Goal: Task Accomplishment & Management: Use online tool/utility

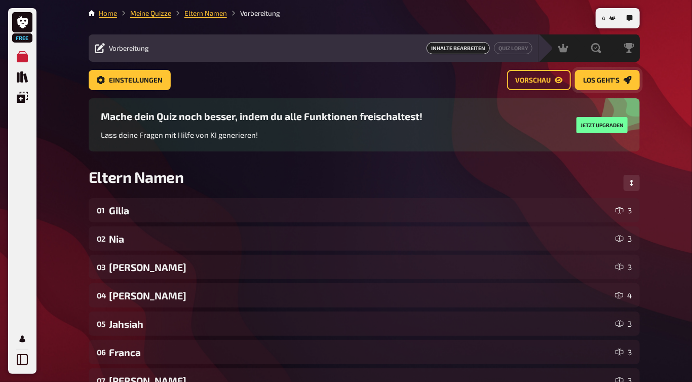
click at [607, 78] on span "Los geht's" at bounding box center [601, 80] width 36 height 7
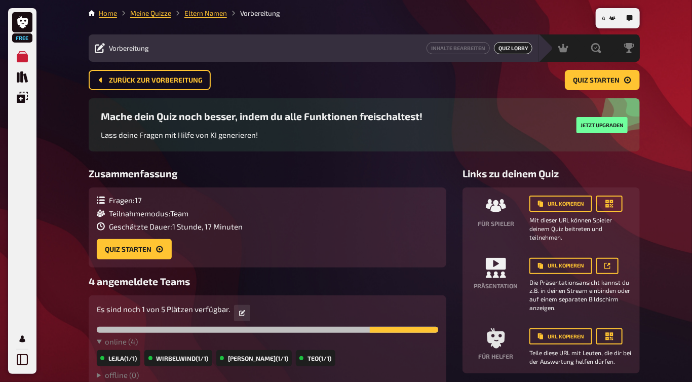
scroll to position [59, 0]
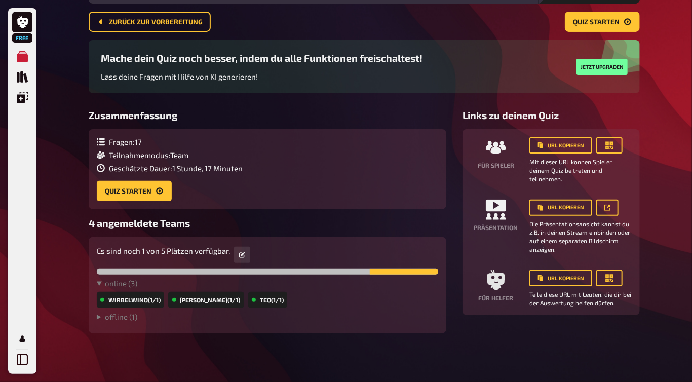
click at [130, 300] on div "Wirbelwind (1/1)" at bounding box center [130, 300] width 67 height 16
click at [117, 318] on summary "offline ( 1 )" at bounding box center [268, 316] width 342 height 9
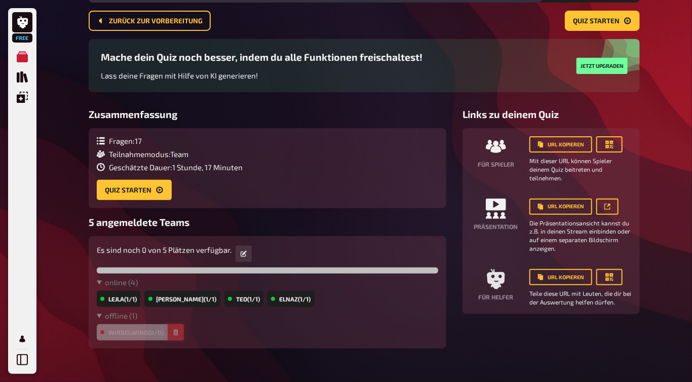
click at [175, 332] on icon "button" at bounding box center [176, 332] width 6 height 6
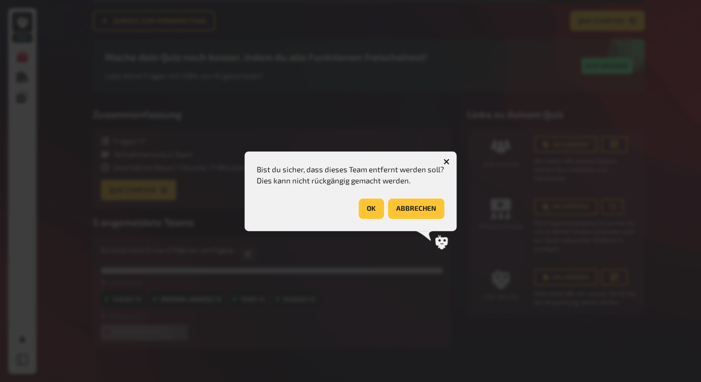
click at [378, 202] on button "OK" at bounding box center [370, 209] width 25 height 20
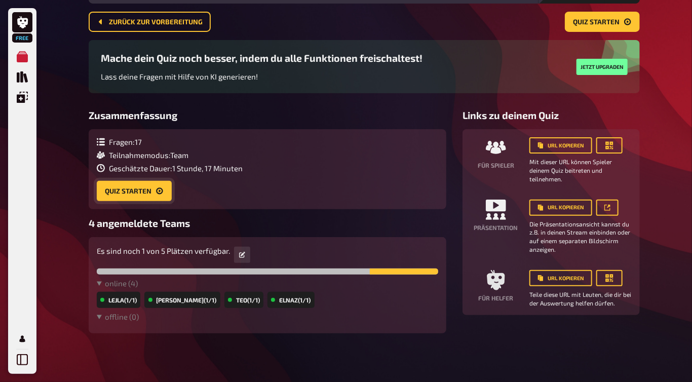
click at [140, 195] on button "Quiz starten" at bounding box center [134, 191] width 75 height 20
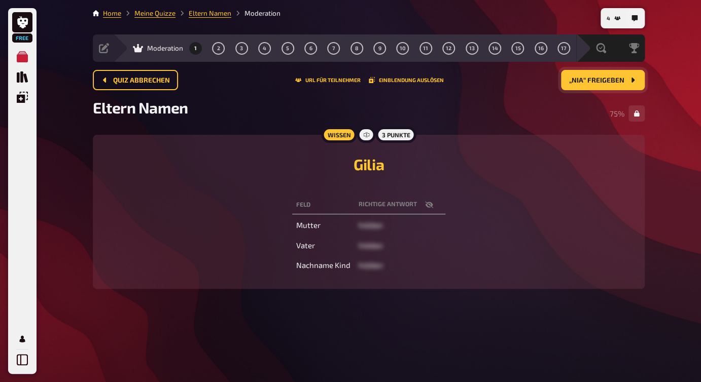
click at [623, 77] on span "„Nia“ freigeben" at bounding box center [596, 80] width 55 height 7
click at [623, 77] on span "„Julian“ freigeben" at bounding box center [591, 80] width 66 height 7
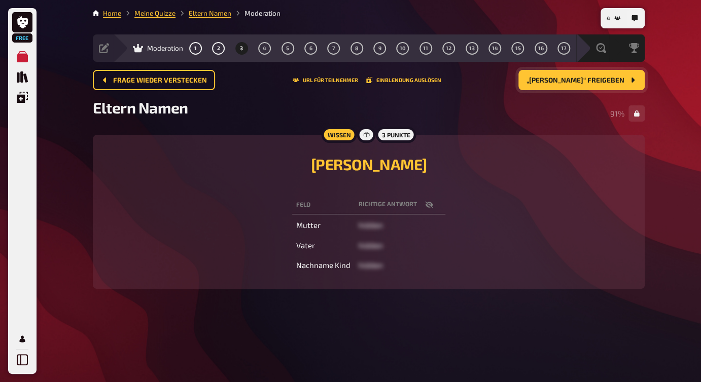
click at [623, 77] on span "„[PERSON_NAME]“ freigeben" at bounding box center [575, 80] width 98 height 7
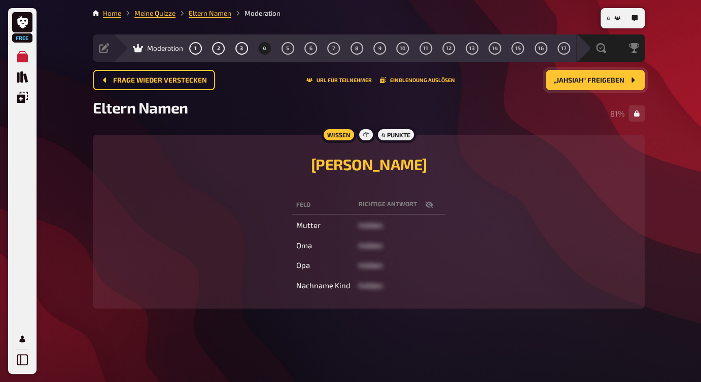
click at [623, 77] on span "„Jahsiah“ freigeben" at bounding box center [589, 80] width 70 height 7
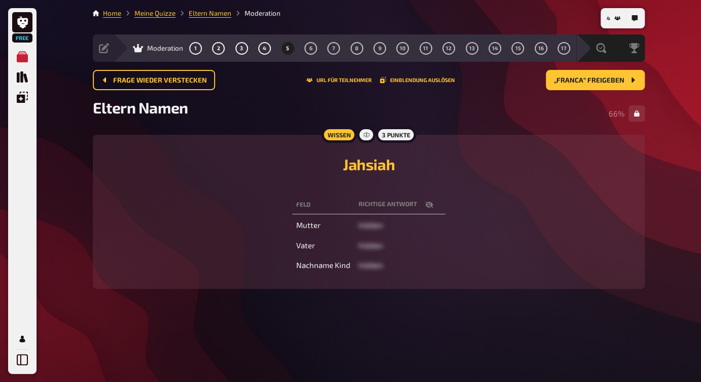
click at [426, 206] on icon "button" at bounding box center [429, 205] width 8 height 7
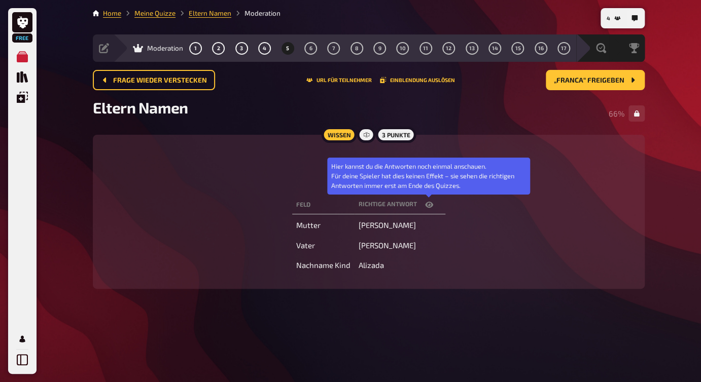
click at [426, 208] on icon "button" at bounding box center [429, 205] width 8 height 8
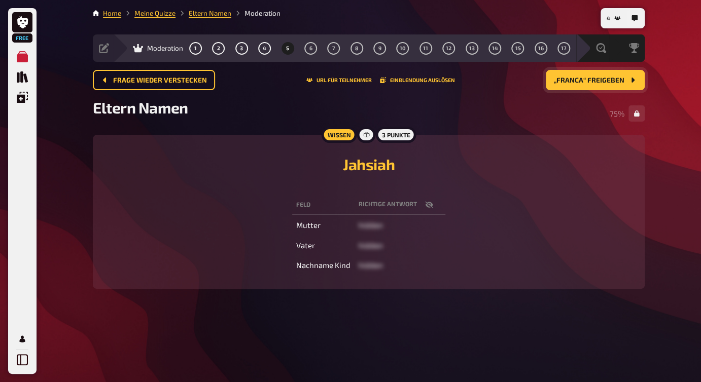
click at [602, 84] on button "„Franca“ freigeben" at bounding box center [594, 80] width 99 height 20
click at [602, 84] on button "„[PERSON_NAME]“ freigeben" at bounding box center [581, 80] width 126 height 20
click at [602, 84] on button "„Louis“ freigeben" at bounding box center [599, 80] width 91 height 20
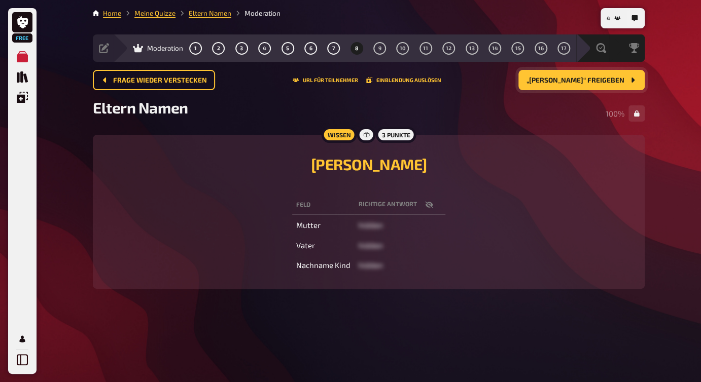
click at [602, 84] on button "„[PERSON_NAME]“ freigeben" at bounding box center [581, 80] width 126 height 20
click at [602, 84] on button "„Allione“ freigeben" at bounding box center [594, 80] width 99 height 20
click at [602, 84] on button "„[PERSON_NAME]“ freigeben" at bounding box center [581, 80] width 126 height 20
click at [602, 84] on button "„Vittoria“ freigeben" at bounding box center [593, 80] width 102 height 20
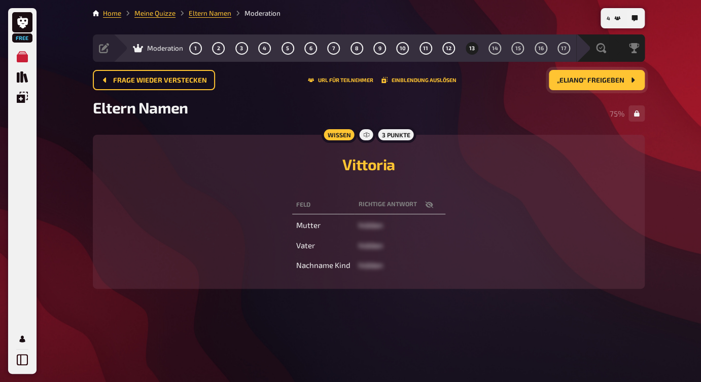
click at [602, 84] on button "„Eliano“ freigeben" at bounding box center [596, 80] width 96 height 20
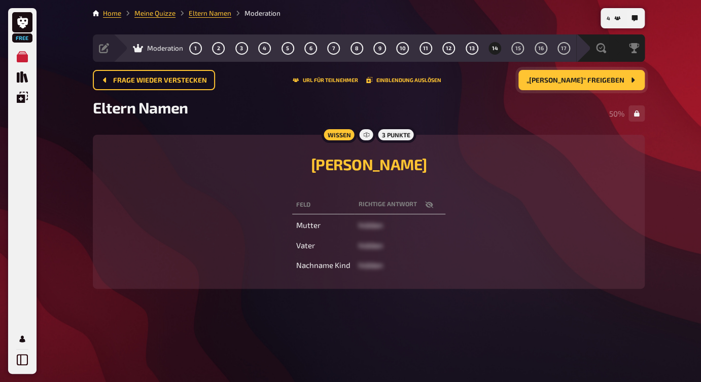
click at [602, 84] on button "„[PERSON_NAME]“ freigeben" at bounding box center [581, 80] width 126 height 20
click at [602, 84] on button "„Olive“ freigeben" at bounding box center [599, 80] width 91 height 20
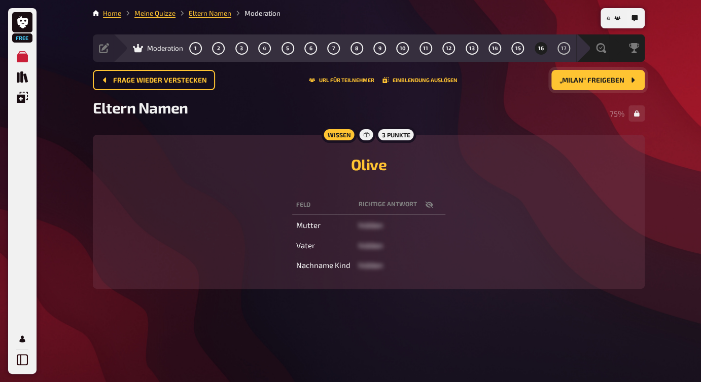
click at [600, 83] on button "„Milan“ freigeben" at bounding box center [597, 80] width 93 height 20
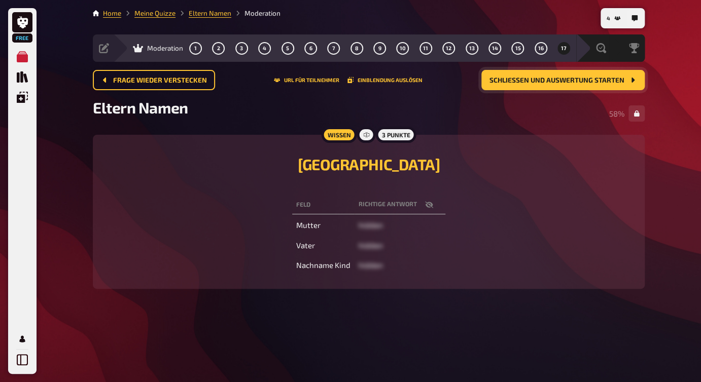
click at [600, 83] on span "Schließen und Auswertung starten" at bounding box center [556, 80] width 135 height 7
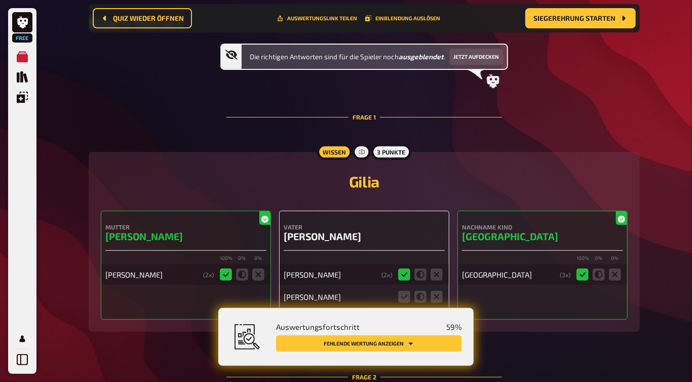
scroll to position [73, 0]
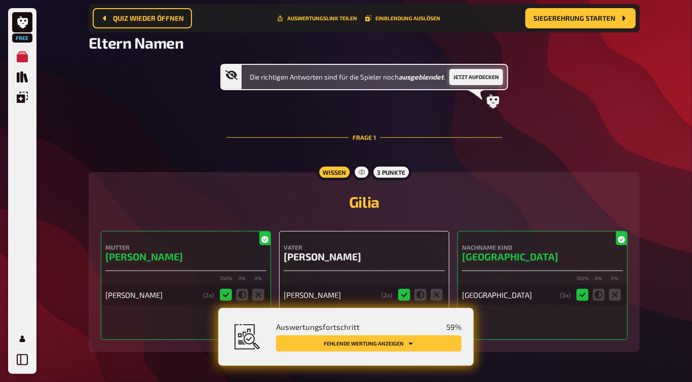
click at [479, 77] on button "Jetzt aufdecken" at bounding box center [477, 77] width 54 height 16
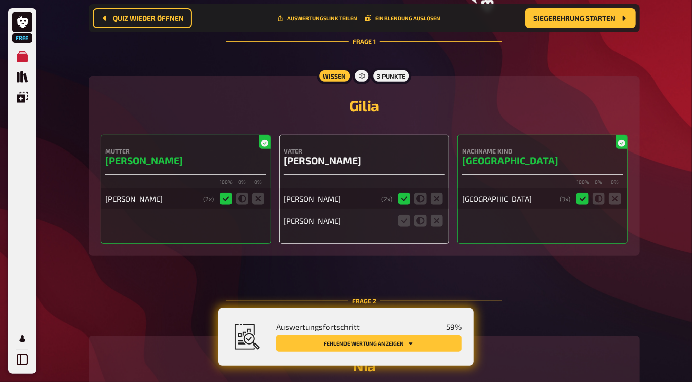
scroll to position [174, 0]
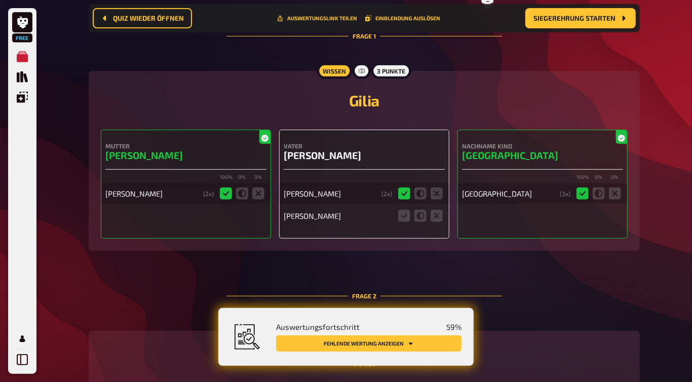
click at [414, 342] on button "Fehlende Wertung anzeigen" at bounding box center [369, 344] width 186 height 16
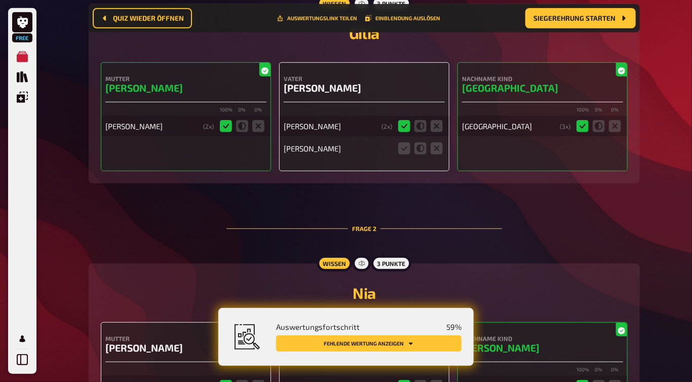
scroll to position [192, 0]
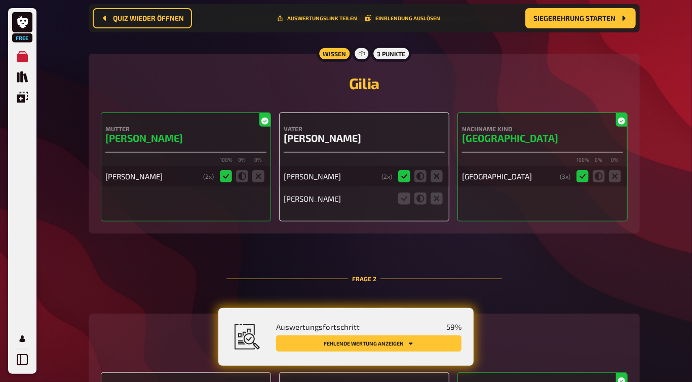
click at [420, 199] on icon at bounding box center [421, 199] width 12 height 12
click at [0, 0] on input "radio" at bounding box center [0, 0] width 0 height 0
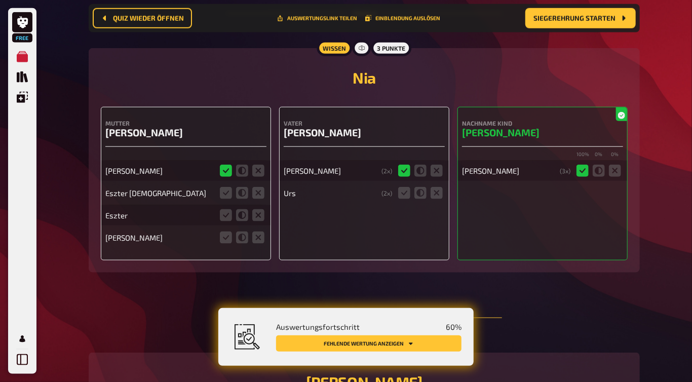
scroll to position [464, 0]
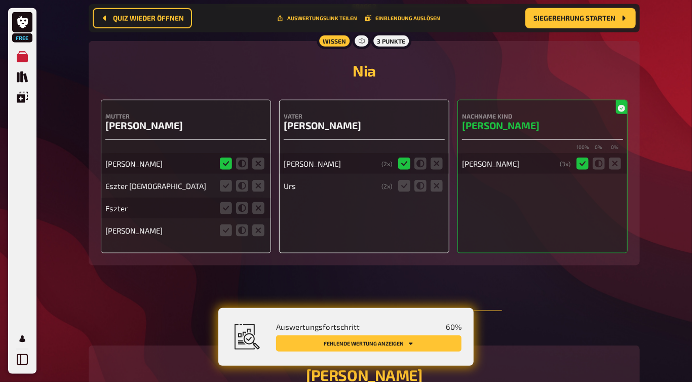
click at [241, 187] on icon at bounding box center [242, 186] width 12 height 12
click at [0, 0] on input "radio" at bounding box center [0, 0] width 0 height 0
click at [243, 212] on icon at bounding box center [242, 208] width 12 height 12
click at [0, 0] on input "radio" at bounding box center [0, 0] width 0 height 0
click at [256, 230] on icon at bounding box center [258, 231] width 12 height 12
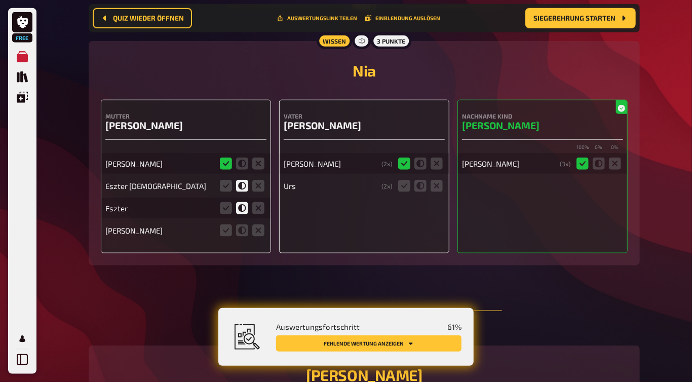
click at [0, 0] on input "radio" at bounding box center [0, 0] width 0 height 0
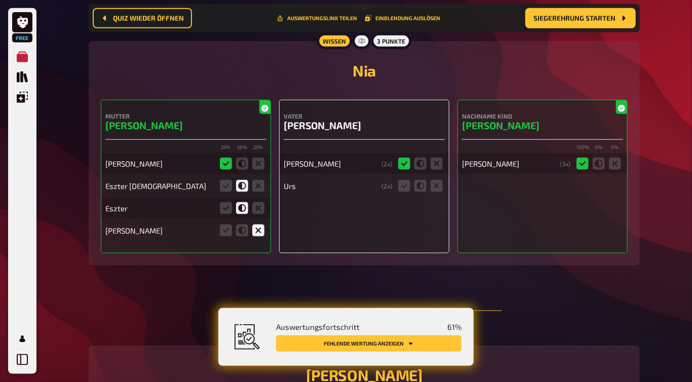
click at [422, 188] on icon at bounding box center [421, 186] width 12 height 12
click at [0, 0] on input "radio" at bounding box center [0, 0] width 0 height 0
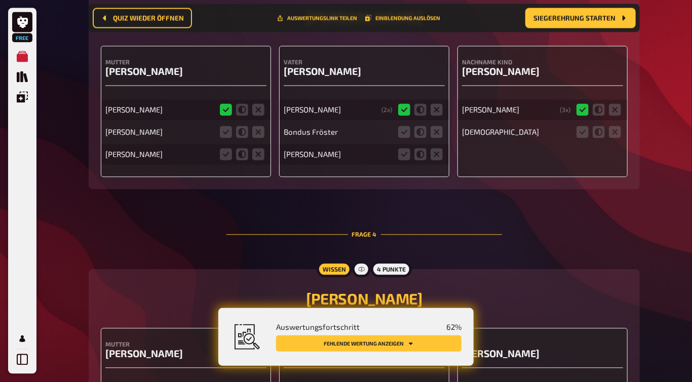
scroll to position [824, 0]
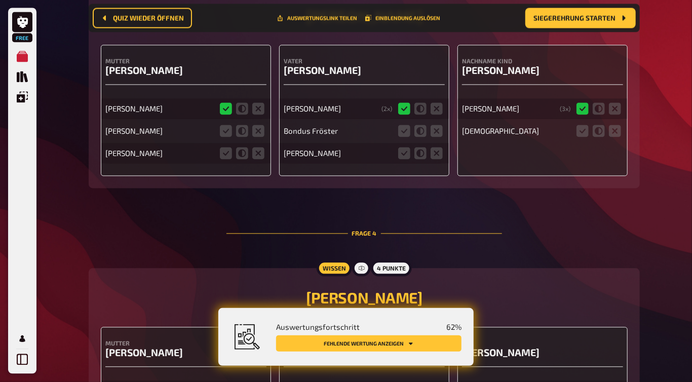
click at [241, 128] on icon at bounding box center [242, 131] width 12 height 12
click at [0, 0] on input "radio" at bounding box center [0, 0] width 0 height 0
click at [243, 155] on icon at bounding box center [242, 154] width 12 height 12
click at [0, 0] on input "radio" at bounding box center [0, 0] width 0 height 0
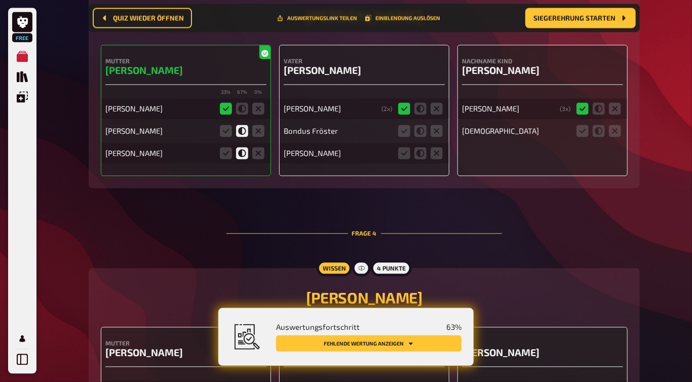
click at [436, 132] on icon at bounding box center [437, 131] width 12 height 12
click at [0, 0] on input "radio" at bounding box center [0, 0] width 0 height 0
click at [422, 156] on icon at bounding box center [421, 154] width 12 height 12
click at [0, 0] on input "radio" at bounding box center [0, 0] width 0 height 0
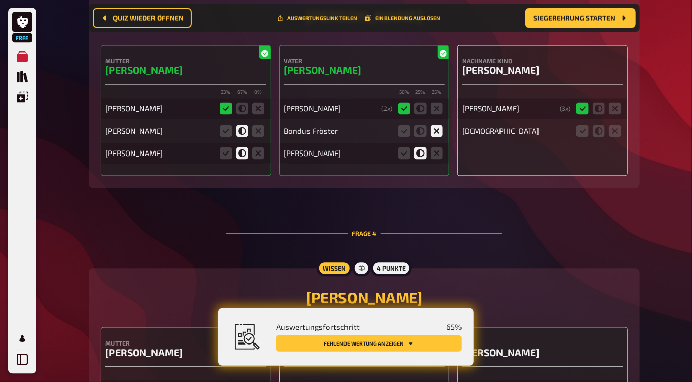
click at [605, 133] on icon at bounding box center [599, 131] width 12 height 12
click at [0, 0] on input "radio" at bounding box center [0, 0] width 0 height 0
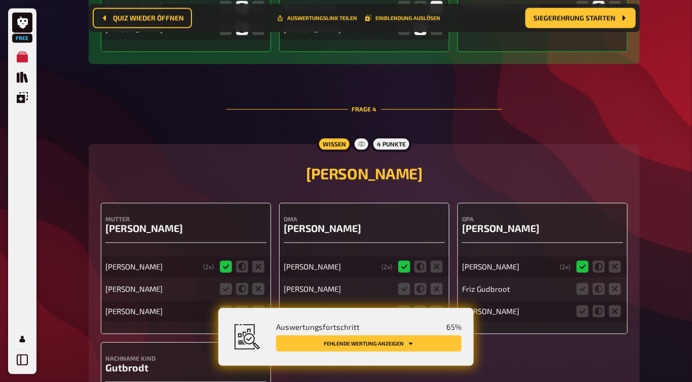
scroll to position [1118, 0]
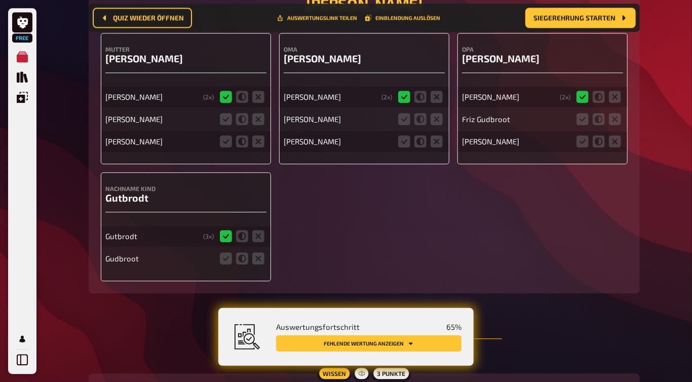
click at [243, 119] on icon at bounding box center [242, 119] width 12 height 12
click at [0, 0] on input "radio" at bounding box center [0, 0] width 0 height 0
click at [240, 142] on icon at bounding box center [242, 141] width 12 height 12
click at [0, 0] on input "radio" at bounding box center [0, 0] width 0 height 0
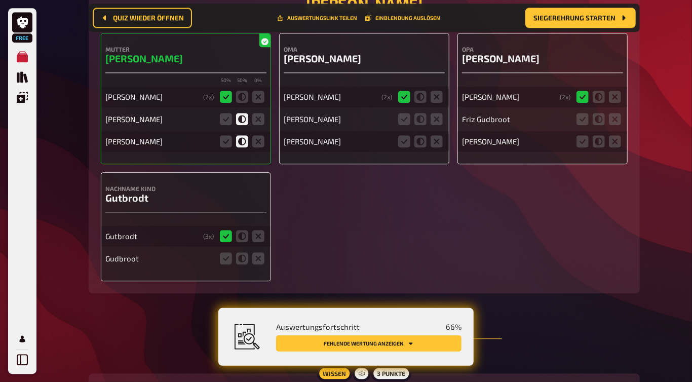
click at [423, 121] on icon at bounding box center [421, 119] width 12 height 12
click at [0, 0] on input "radio" at bounding box center [0, 0] width 0 height 0
click at [418, 144] on icon at bounding box center [421, 141] width 12 height 12
click at [0, 0] on input "radio" at bounding box center [0, 0] width 0 height 0
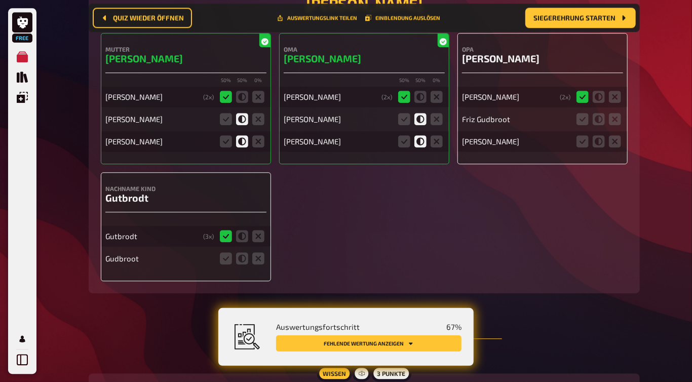
click at [601, 121] on icon at bounding box center [599, 119] width 12 height 12
click at [0, 0] on input "radio" at bounding box center [0, 0] width 0 height 0
click at [602, 139] on icon at bounding box center [599, 141] width 12 height 12
click at [0, 0] on input "radio" at bounding box center [0, 0] width 0 height 0
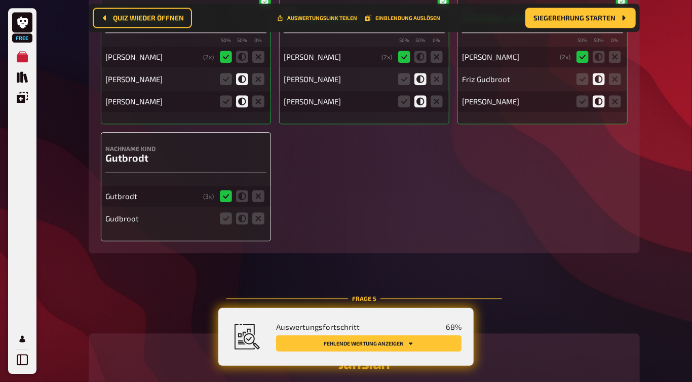
scroll to position [1159, 0]
click at [249, 216] on fieldset at bounding box center [242, 218] width 49 height 16
click at [244, 217] on icon at bounding box center [242, 218] width 12 height 12
click at [0, 0] on input "radio" at bounding box center [0, 0] width 0 height 0
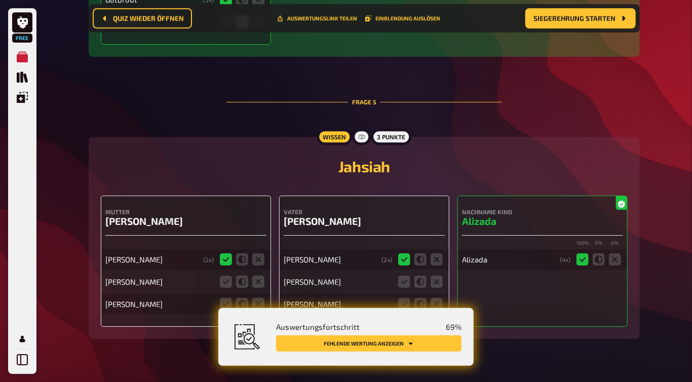
scroll to position [1454, 0]
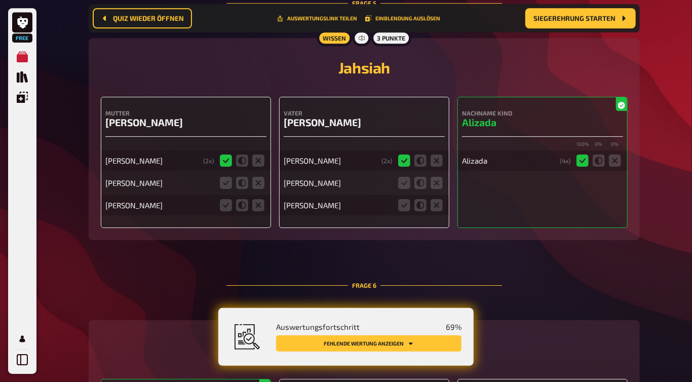
click at [245, 184] on icon at bounding box center [242, 183] width 12 height 12
click at [0, 0] on input "radio" at bounding box center [0, 0] width 0 height 0
click at [241, 206] on icon at bounding box center [242, 205] width 12 height 12
click at [0, 0] on input "radio" at bounding box center [0, 0] width 0 height 0
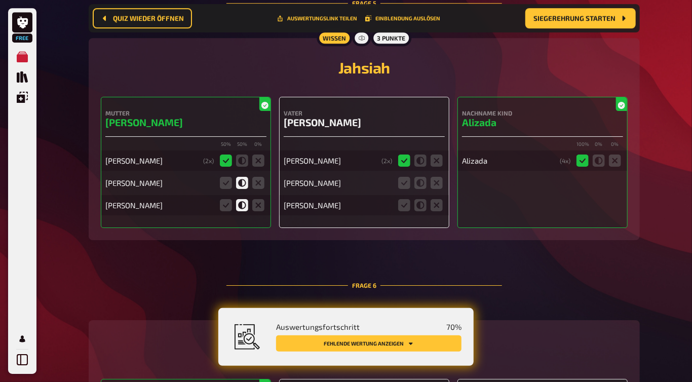
click at [421, 188] on icon at bounding box center [421, 183] width 12 height 12
click at [0, 0] on input "radio" at bounding box center [0, 0] width 0 height 0
click at [422, 207] on icon at bounding box center [421, 205] width 12 height 12
click at [0, 0] on input "radio" at bounding box center [0, 0] width 0 height 0
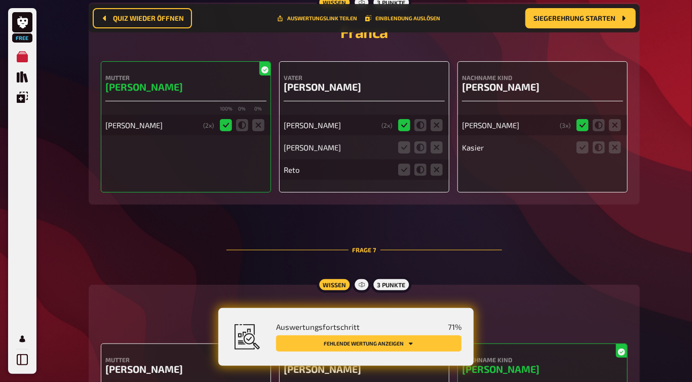
scroll to position [1771, 0]
click at [416, 150] on icon at bounding box center [421, 148] width 12 height 12
click at [0, 0] on input "radio" at bounding box center [0, 0] width 0 height 0
click at [423, 173] on icon at bounding box center [421, 170] width 12 height 12
click at [0, 0] on input "radio" at bounding box center [0, 0] width 0 height 0
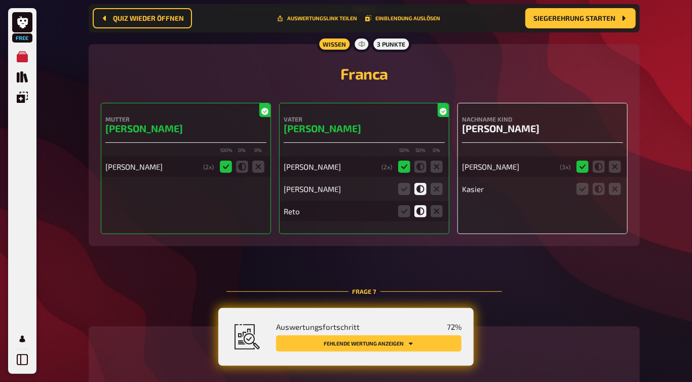
scroll to position [1731, 0]
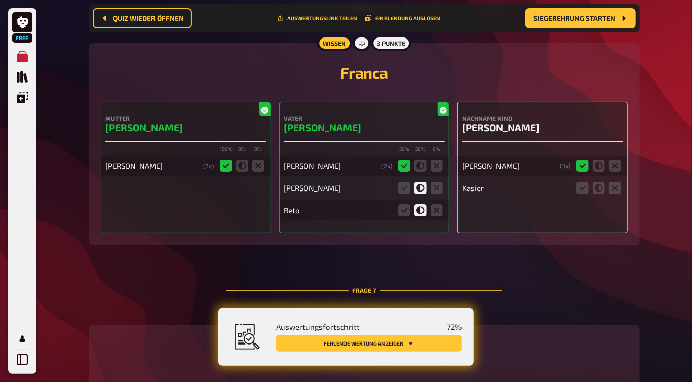
click at [603, 190] on icon at bounding box center [599, 188] width 12 height 12
click at [0, 0] on input "radio" at bounding box center [0, 0] width 0 height 0
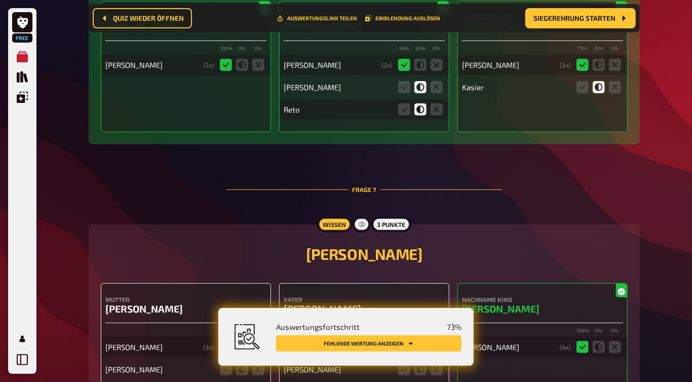
scroll to position [1840, 0]
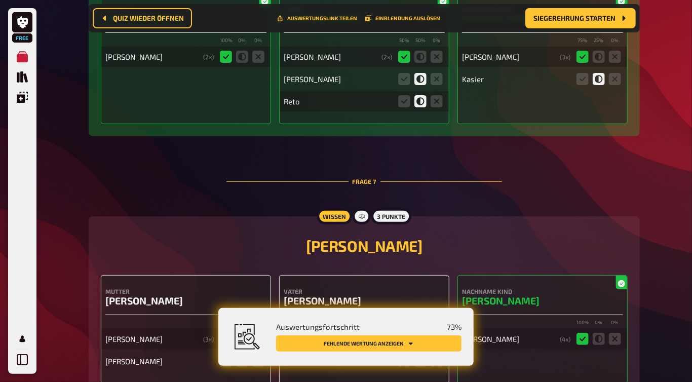
click at [615, 82] on icon at bounding box center [615, 79] width 12 height 12
click at [0, 0] on input "radio" at bounding box center [0, 0] width 0 height 0
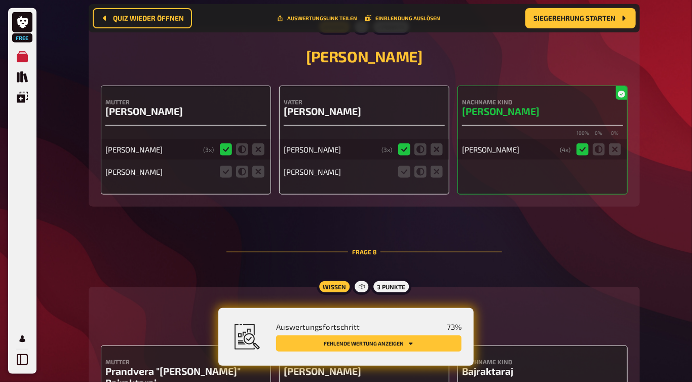
scroll to position [2062, 0]
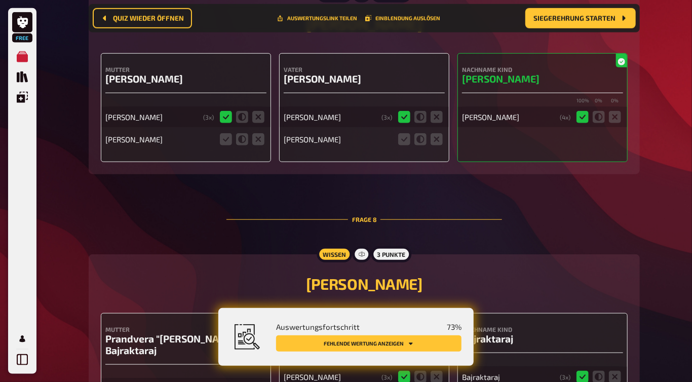
click at [242, 145] on icon at bounding box center [242, 139] width 12 height 12
click at [0, 0] on input "radio" at bounding box center [0, 0] width 0 height 0
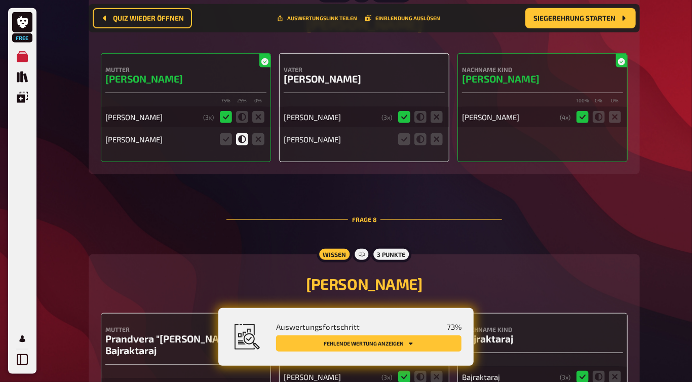
click at [423, 141] on icon at bounding box center [421, 139] width 12 height 12
click at [0, 0] on input "radio" at bounding box center [0, 0] width 0 height 0
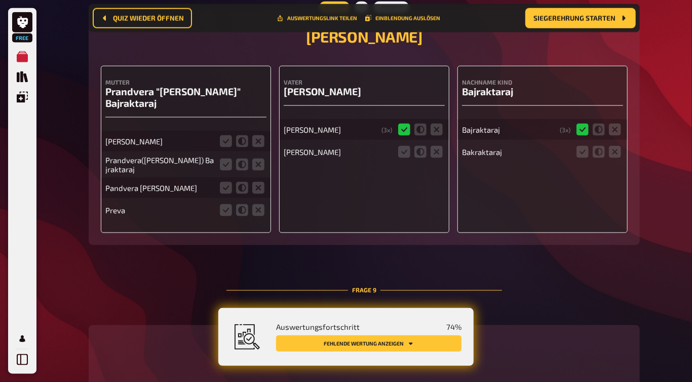
scroll to position [2311, 0]
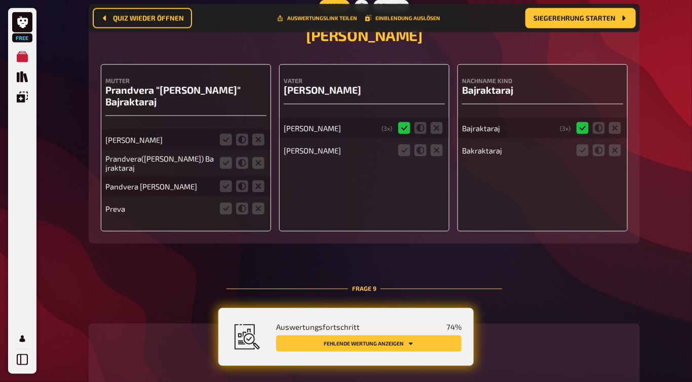
click at [225, 134] on icon at bounding box center [226, 140] width 12 height 12
click at [0, 0] on input "radio" at bounding box center [0, 0] width 0 height 0
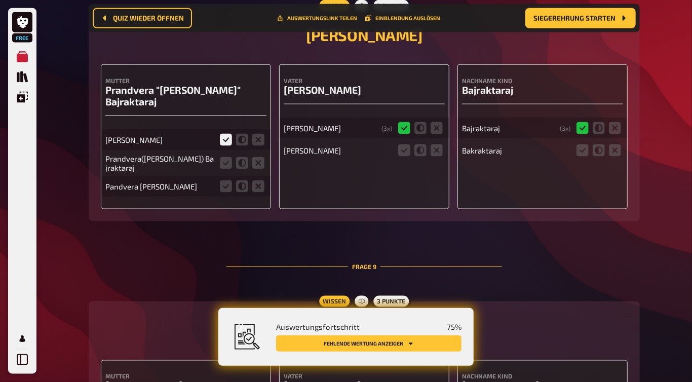
click at [227, 157] on icon at bounding box center [226, 163] width 12 height 12
click at [0, 0] on input "radio" at bounding box center [0, 0] width 0 height 0
click at [222, 180] on icon at bounding box center [226, 186] width 12 height 12
click at [0, 0] on input "radio" at bounding box center [0, 0] width 0 height 0
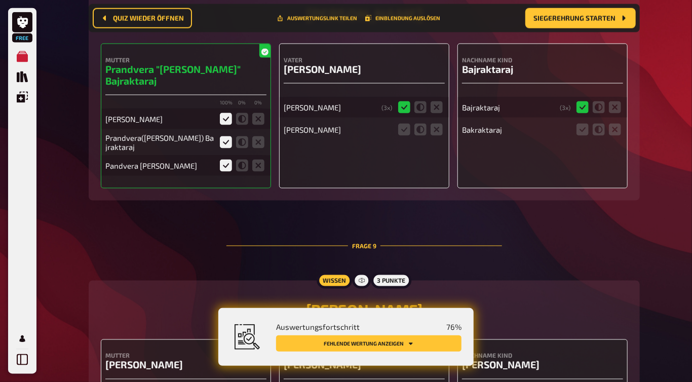
scroll to position [2332, 0]
click at [424, 130] on icon at bounding box center [421, 129] width 12 height 12
click at [0, 0] on input "radio" at bounding box center [0, 0] width 0 height 0
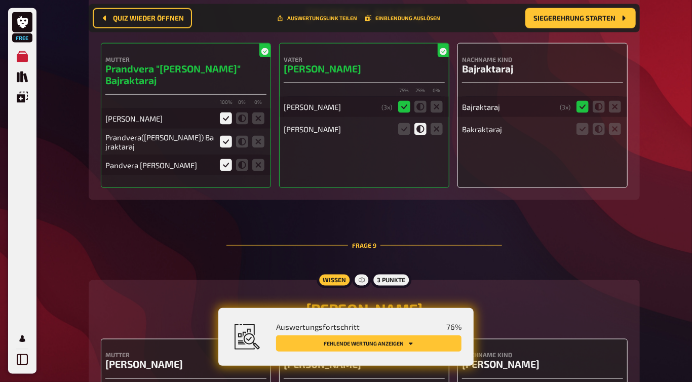
click at [596, 127] on icon at bounding box center [599, 129] width 12 height 12
click at [0, 0] on input "radio" at bounding box center [0, 0] width 0 height 0
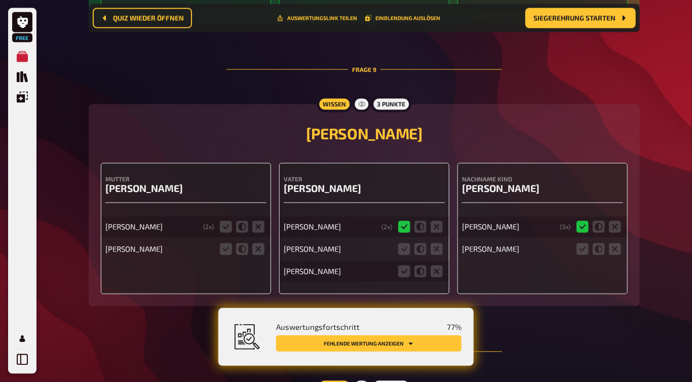
scroll to position [2588, 0]
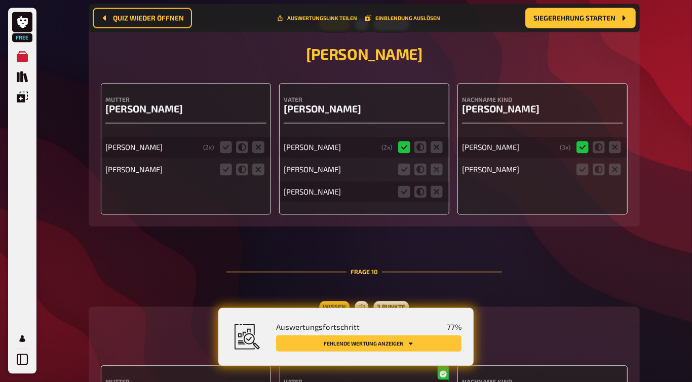
click at [225, 141] on icon at bounding box center [226, 147] width 12 height 12
click at [0, 0] on input "radio" at bounding box center [0, 0] width 0 height 0
click at [230, 164] on icon at bounding box center [226, 170] width 12 height 12
click at [0, 0] on input "radio" at bounding box center [0, 0] width 0 height 0
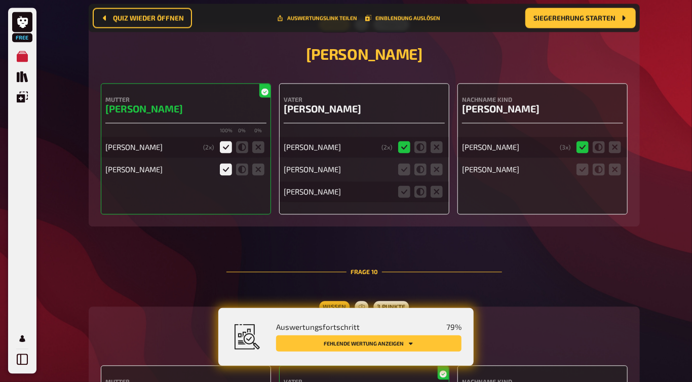
click at [408, 164] on icon at bounding box center [404, 170] width 12 height 12
click at [0, 0] on input "radio" at bounding box center [0, 0] width 0 height 0
click at [406, 186] on icon at bounding box center [404, 192] width 12 height 12
click at [0, 0] on input "radio" at bounding box center [0, 0] width 0 height 0
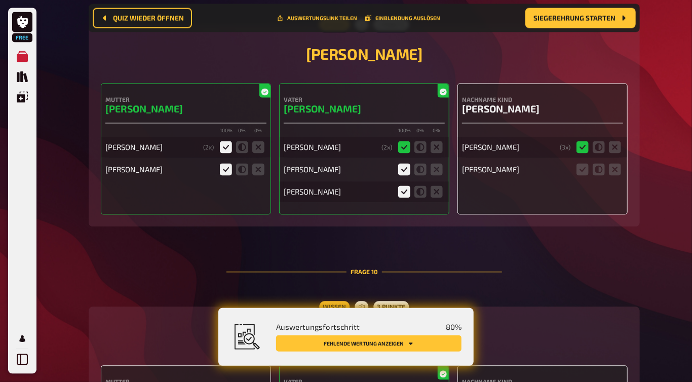
click at [423, 186] on icon at bounding box center [421, 192] width 12 height 12
click at [0, 0] on input "radio" at bounding box center [0, 0] width 0 height 0
click at [585, 164] on icon at bounding box center [583, 170] width 12 height 12
click at [0, 0] on input "radio" at bounding box center [0, 0] width 0 height 0
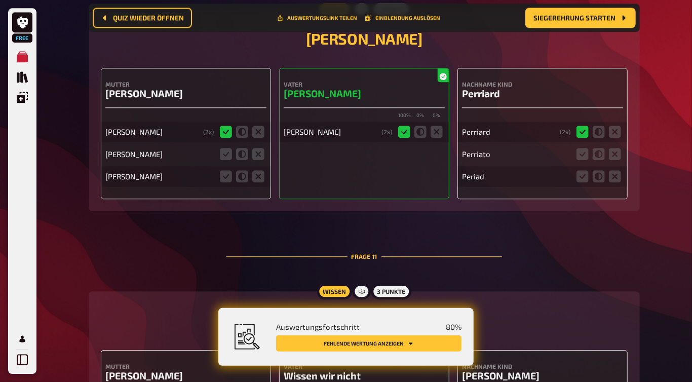
scroll to position [2887, 0]
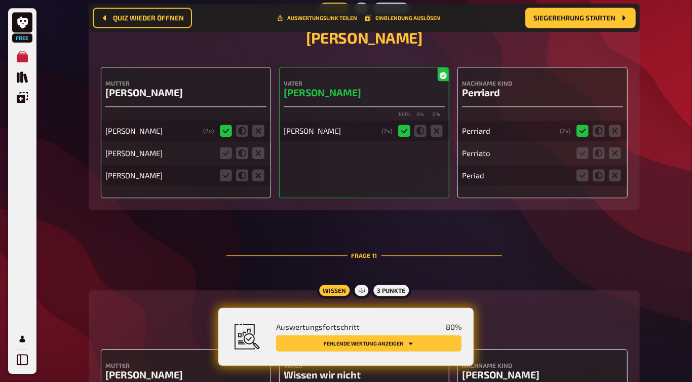
click at [225, 147] on icon at bounding box center [226, 153] width 12 height 12
click at [0, 0] on input "radio" at bounding box center [0, 0] width 0 height 0
click at [245, 169] on icon at bounding box center [242, 175] width 12 height 12
click at [0, 0] on input "radio" at bounding box center [0, 0] width 0 height 0
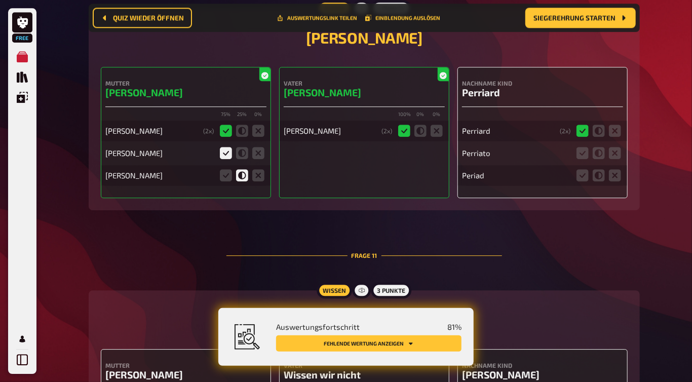
click at [614, 147] on icon at bounding box center [615, 153] width 12 height 12
click at [0, 0] on input "radio" at bounding box center [0, 0] width 0 height 0
click at [596, 169] on icon at bounding box center [599, 175] width 12 height 12
click at [0, 0] on input "radio" at bounding box center [0, 0] width 0 height 0
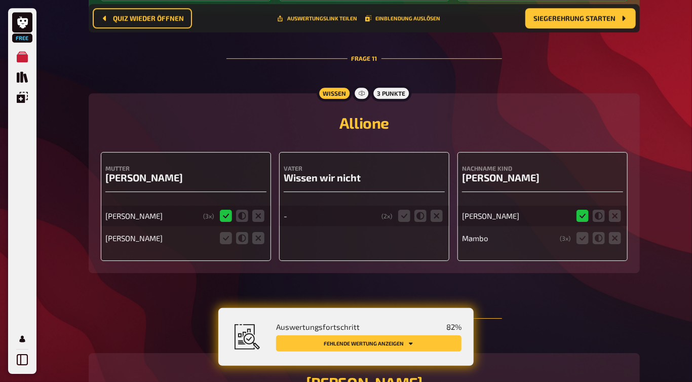
scroll to position [3166, 0]
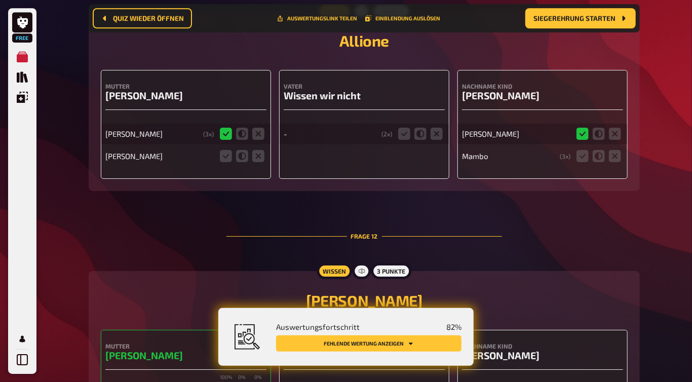
click at [245, 150] on icon at bounding box center [242, 156] width 12 height 12
click at [0, 0] on input "radio" at bounding box center [0, 0] width 0 height 0
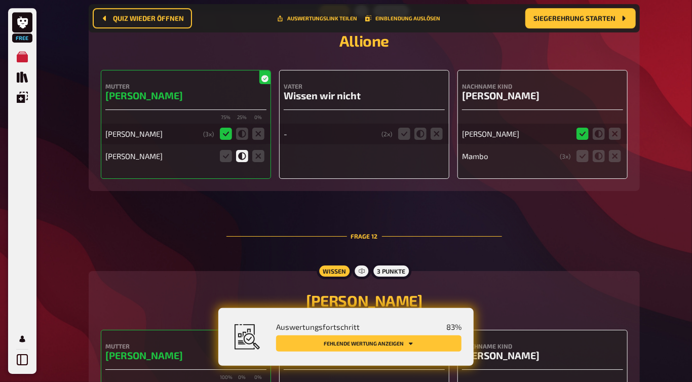
click at [398, 128] on icon at bounding box center [404, 134] width 12 height 12
click at [0, 0] on input "radio" at bounding box center [0, 0] width 0 height 0
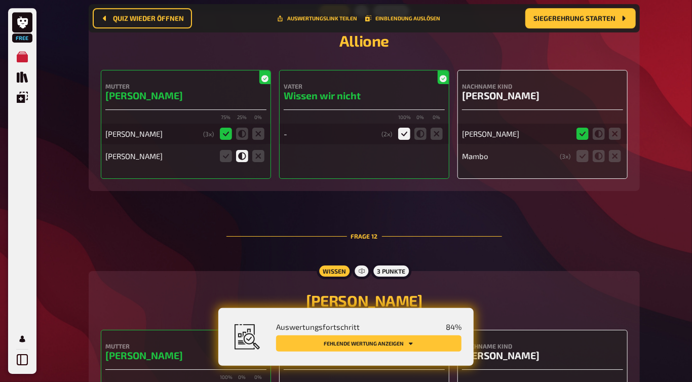
click at [582, 150] on icon at bounding box center [583, 156] width 12 height 12
click at [0, 0] on input "radio" at bounding box center [0, 0] width 0 height 0
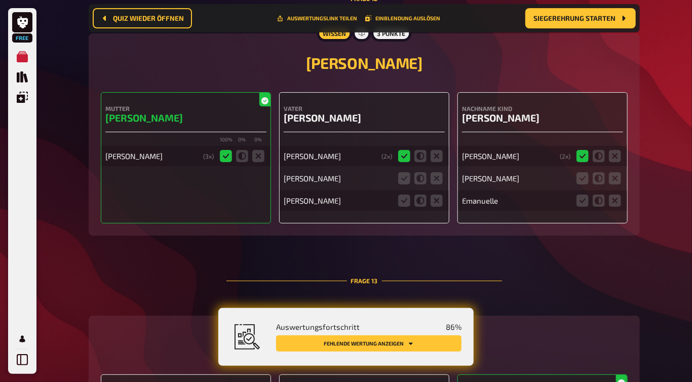
scroll to position [3404, 0]
click at [406, 172] on icon at bounding box center [404, 178] width 12 height 12
click at [0, 0] on input "radio" at bounding box center [0, 0] width 0 height 0
click at [418, 194] on icon at bounding box center [421, 200] width 12 height 12
click at [0, 0] on input "radio" at bounding box center [0, 0] width 0 height 0
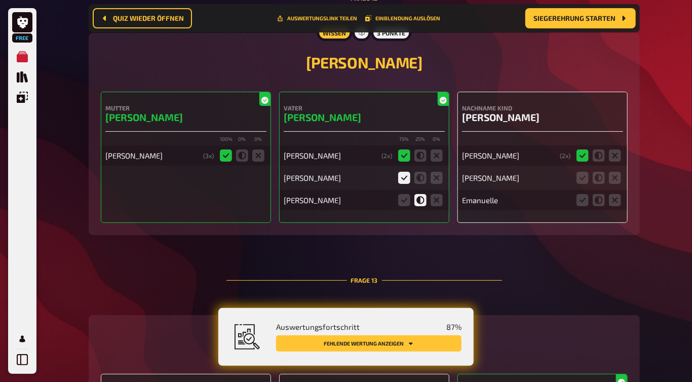
click at [585, 172] on icon at bounding box center [583, 178] width 12 height 12
click at [0, 0] on input "radio" at bounding box center [0, 0] width 0 height 0
click at [586, 194] on icon at bounding box center [583, 200] width 12 height 12
click at [0, 0] on input "radio" at bounding box center [0, 0] width 0 height 0
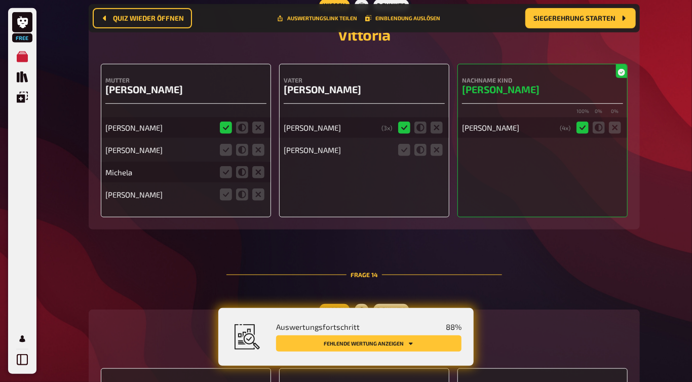
scroll to position [3702, 0]
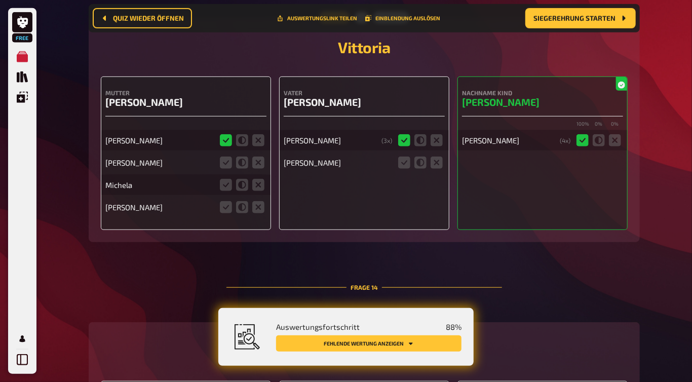
click at [225, 157] on icon at bounding box center [226, 163] width 12 height 12
click at [0, 0] on input "radio" at bounding box center [0, 0] width 0 height 0
click at [243, 179] on icon at bounding box center [242, 185] width 12 height 12
click at [0, 0] on input "radio" at bounding box center [0, 0] width 0 height 0
click at [258, 201] on icon at bounding box center [258, 207] width 12 height 12
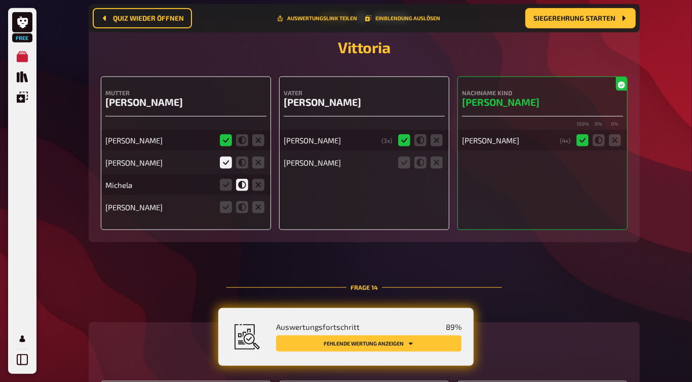
click at [0, 0] on input "radio" at bounding box center [0, 0] width 0 height 0
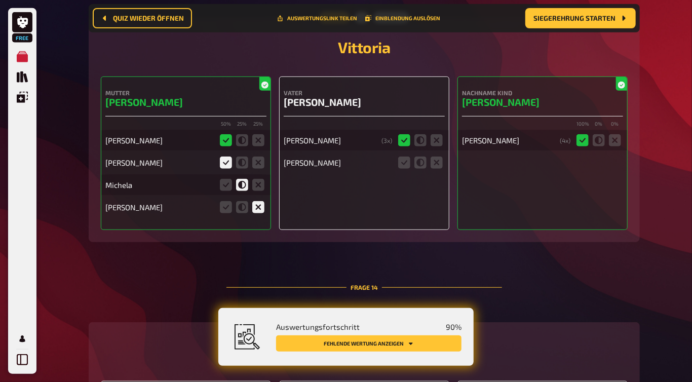
click at [422, 157] on icon at bounding box center [421, 163] width 12 height 12
click at [0, 0] on input "radio" at bounding box center [0, 0] width 0 height 0
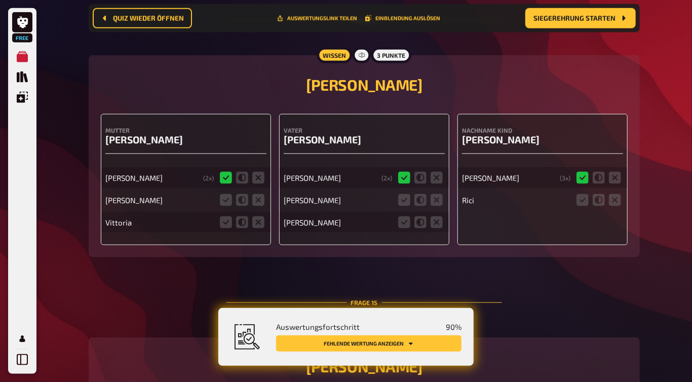
scroll to position [3997, 0]
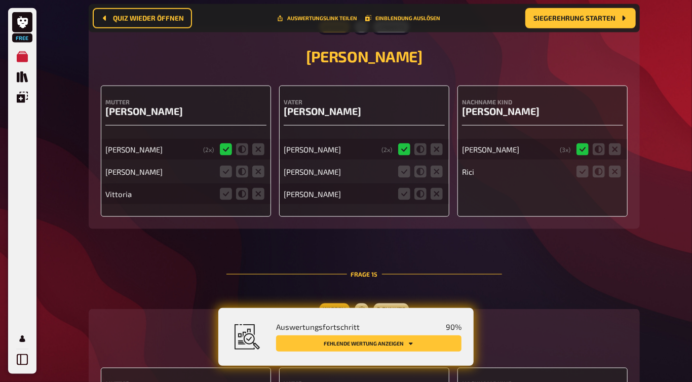
click at [228, 166] on icon at bounding box center [226, 172] width 12 height 12
click at [0, 0] on input "radio" at bounding box center [0, 0] width 0 height 0
click at [245, 188] on icon at bounding box center [242, 194] width 12 height 12
click at [0, 0] on input "radio" at bounding box center [0, 0] width 0 height 0
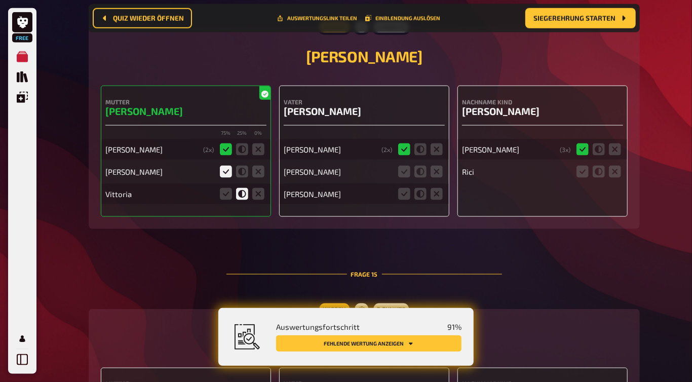
click at [408, 166] on icon at bounding box center [404, 172] width 12 height 12
click at [0, 0] on input "radio" at bounding box center [0, 0] width 0 height 0
click at [424, 188] on icon at bounding box center [421, 194] width 12 height 12
click at [0, 0] on input "radio" at bounding box center [0, 0] width 0 height 0
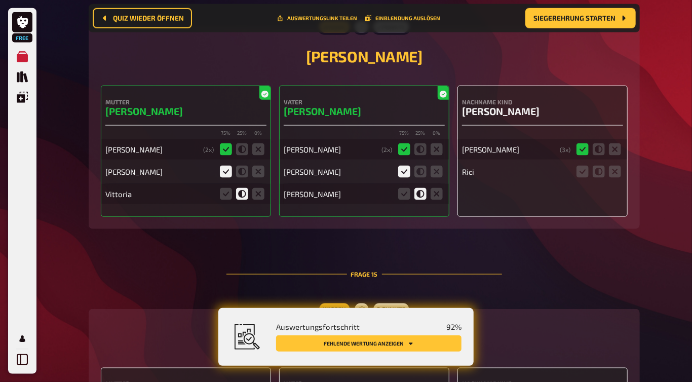
click at [583, 166] on icon at bounding box center [583, 172] width 12 height 12
click at [0, 0] on input "radio" at bounding box center [0, 0] width 0 height 0
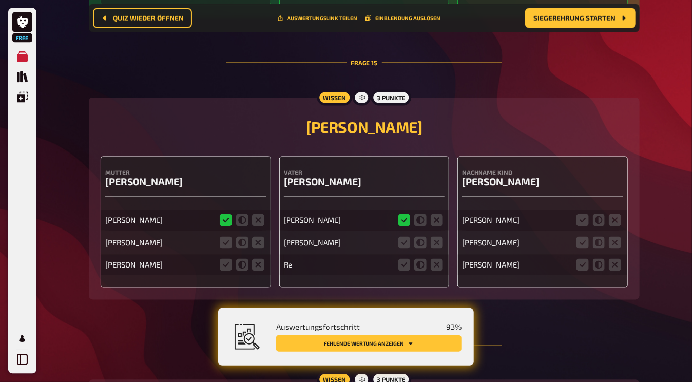
scroll to position [4275, 0]
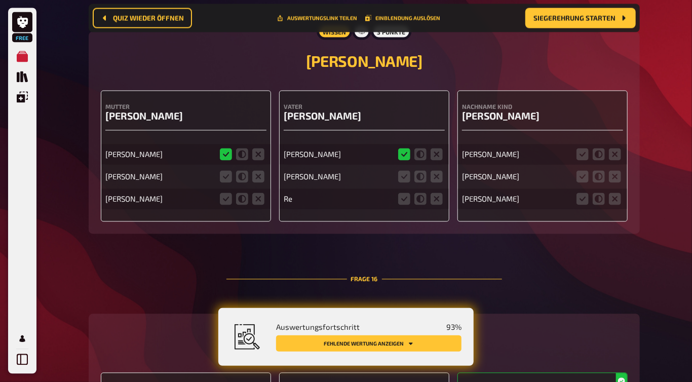
click at [242, 171] on icon at bounding box center [242, 177] width 12 height 12
click at [0, 0] on input "radio" at bounding box center [0, 0] width 0 height 0
click at [241, 193] on icon at bounding box center [242, 199] width 12 height 12
click at [0, 0] on input "radio" at bounding box center [0, 0] width 0 height 0
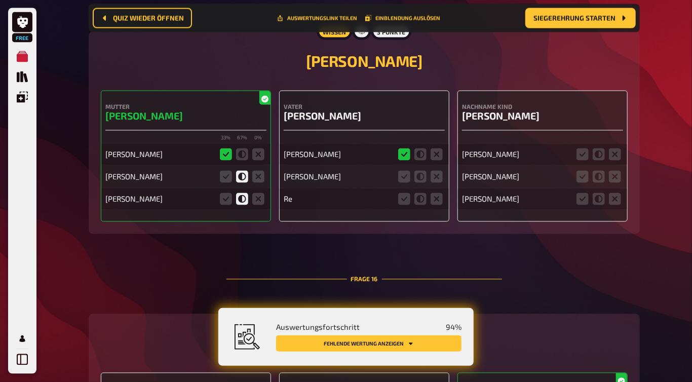
click at [403, 171] on icon at bounding box center [404, 177] width 12 height 12
click at [0, 0] on input "radio" at bounding box center [0, 0] width 0 height 0
click at [438, 193] on icon at bounding box center [437, 199] width 12 height 12
click at [0, 0] on input "radio" at bounding box center [0, 0] width 0 height 0
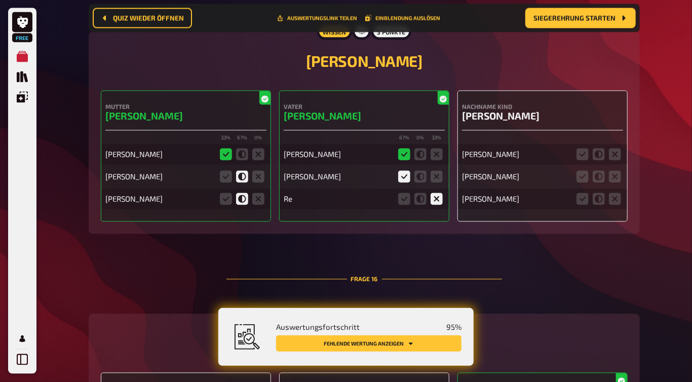
click at [580, 149] on icon at bounding box center [583, 155] width 12 height 12
click at [0, 0] on input "radio" at bounding box center [0, 0] width 0 height 0
click at [598, 171] on icon at bounding box center [599, 177] width 12 height 12
click at [0, 0] on input "radio" at bounding box center [0, 0] width 0 height 0
click at [612, 193] on icon at bounding box center [615, 199] width 12 height 12
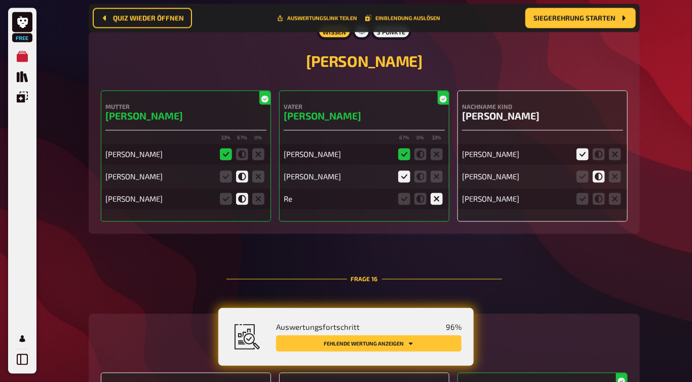
click at [0, 0] on input "radio" at bounding box center [0, 0] width 0 height 0
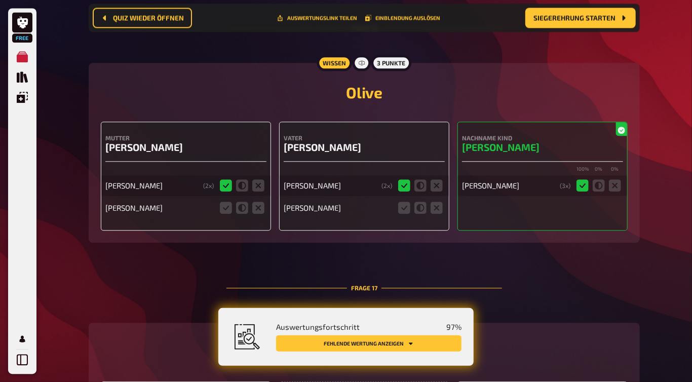
scroll to position [4527, 0]
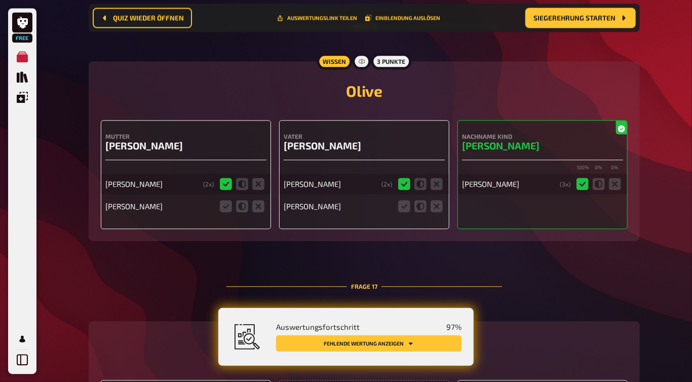
click at [245, 200] on icon at bounding box center [242, 206] width 12 height 12
click at [0, 0] on input "radio" at bounding box center [0, 0] width 0 height 0
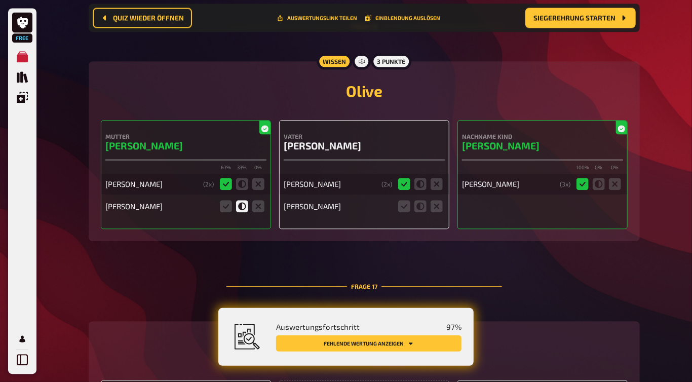
click at [417, 200] on icon at bounding box center [421, 206] width 12 height 12
click at [0, 0] on input "radio" at bounding box center [0, 0] width 0 height 0
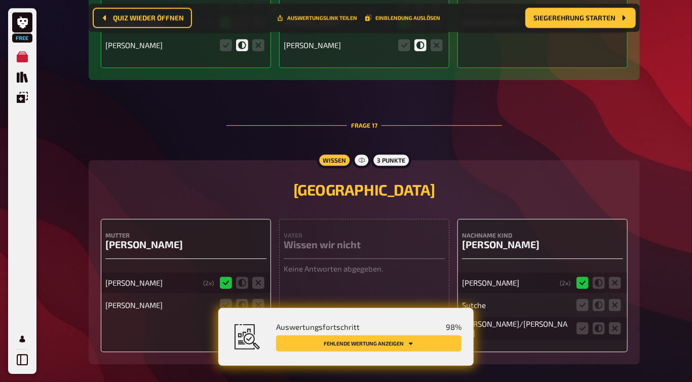
scroll to position [4723, 0]
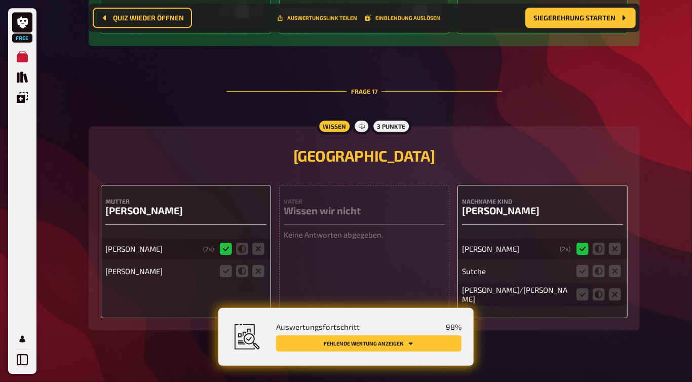
click at [225, 265] on icon at bounding box center [226, 271] width 12 height 12
click at [0, 0] on input "radio" at bounding box center [0, 0] width 0 height 0
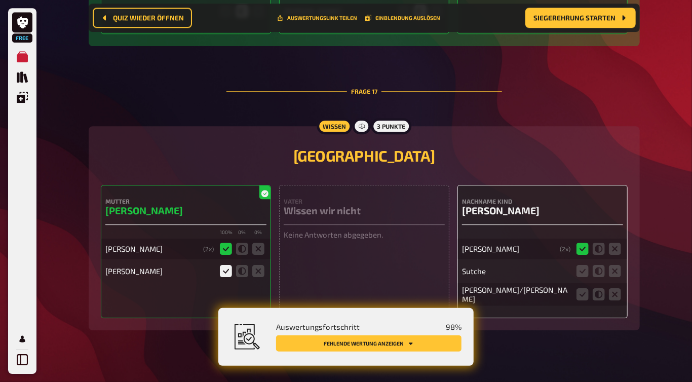
click at [348, 253] on div "Vater Wissen wir nicht Keine Antworten abgegeben." at bounding box center [364, 251] width 170 height 133
click at [617, 265] on icon at bounding box center [615, 271] width 12 height 12
click at [0, 0] on input "radio" at bounding box center [0, 0] width 0 height 0
click at [579, 288] on icon at bounding box center [583, 294] width 12 height 12
click at [0, 0] on input "radio" at bounding box center [0, 0] width 0 height 0
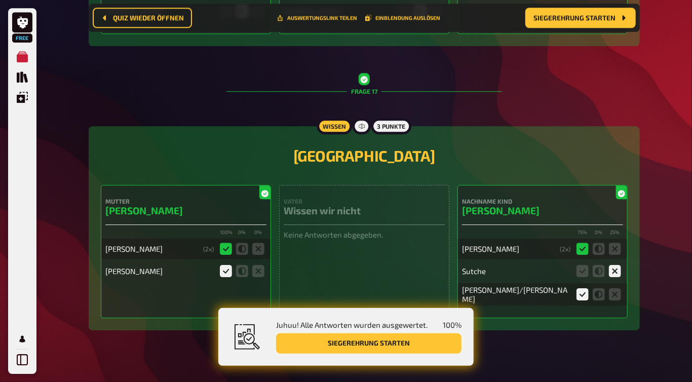
click at [406, 344] on button "Siegerehrung starten" at bounding box center [369, 344] width 186 height 20
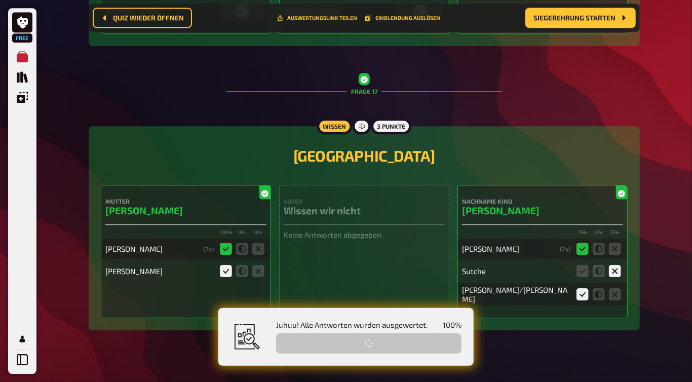
scroll to position [0, 0]
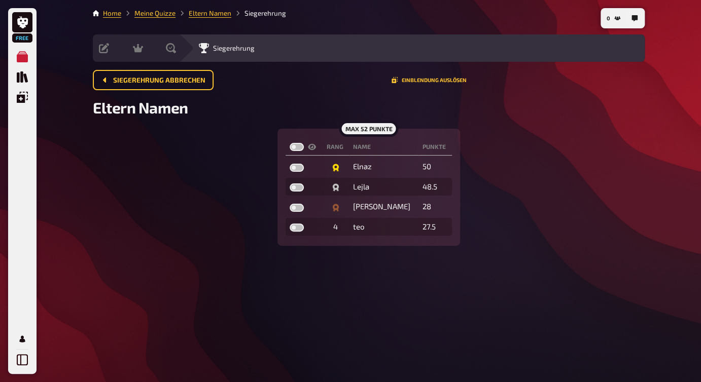
click at [295, 167] on label at bounding box center [296, 168] width 14 height 8
click at [289, 164] on input "checkbox" at bounding box center [289, 163] width 1 height 1
checkbox input "true"
click at [296, 145] on label at bounding box center [296, 147] width 14 height 8
click at [289, 143] on input "checkbox" at bounding box center [289, 142] width 1 height 1
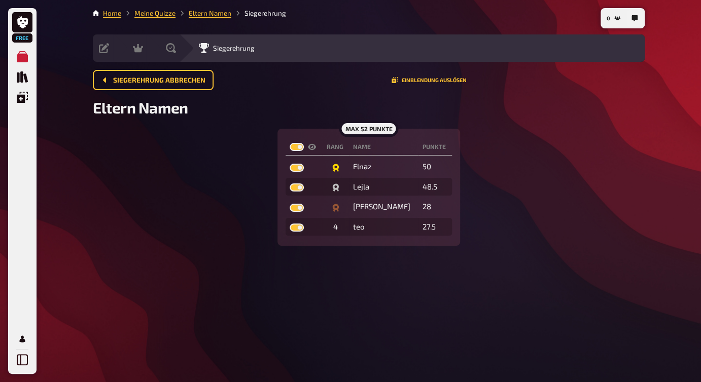
checkbox input "true"
click at [419, 78] on button "Einblendung auslösen" at bounding box center [428, 80] width 75 height 6
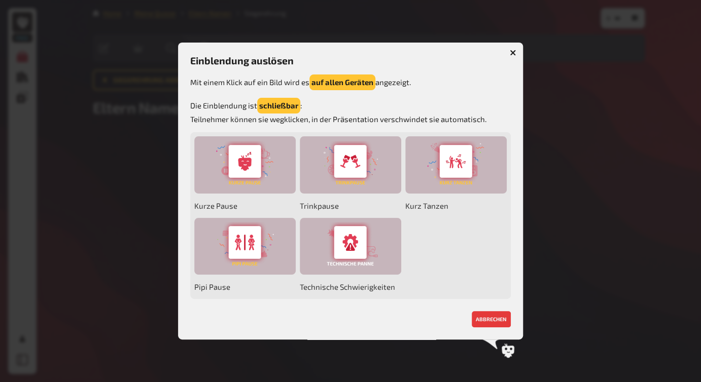
click at [513, 52] on icon "button" at bounding box center [512, 53] width 6 height 6
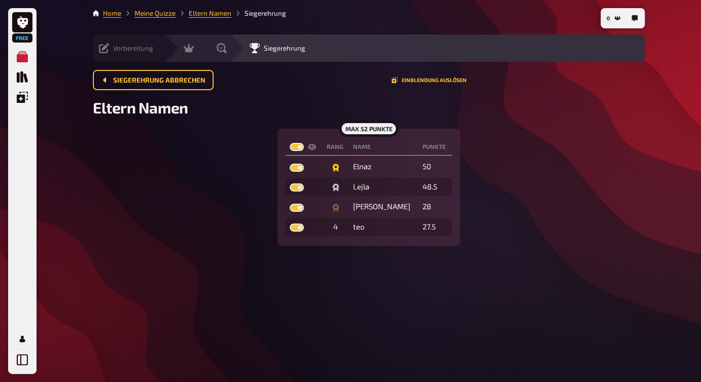
click at [107, 51] on icon at bounding box center [104, 48] width 10 height 10
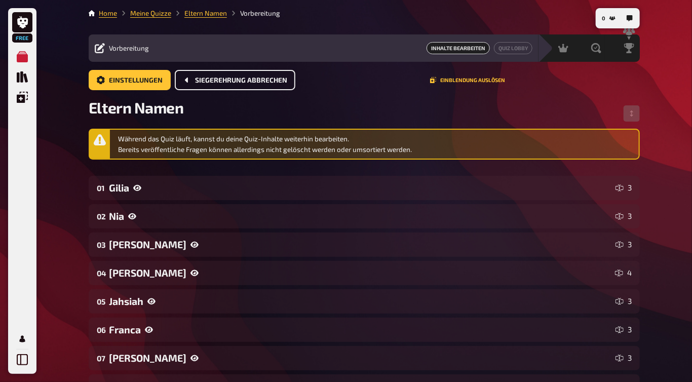
click at [234, 81] on span "Siegerehrung abbrechen" at bounding box center [241, 80] width 92 height 7
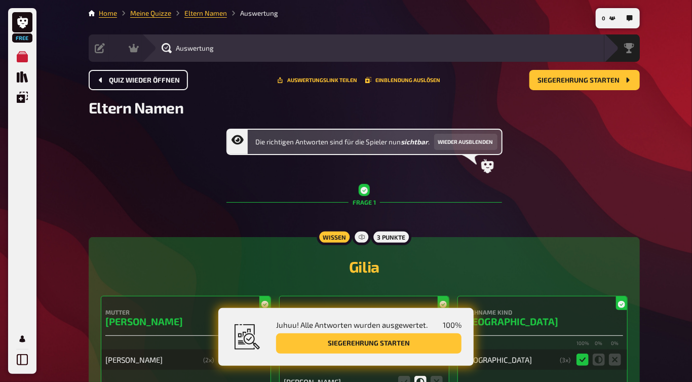
click at [148, 84] on button "Quiz wieder öffnen" at bounding box center [138, 80] width 99 height 20
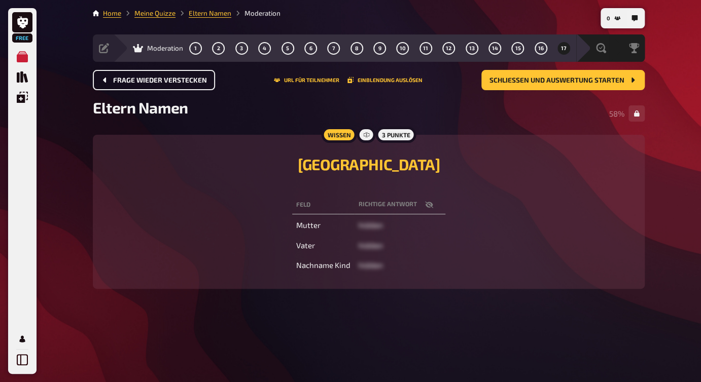
click at [148, 84] on button "Frage wieder verstecken" at bounding box center [154, 80] width 122 height 20
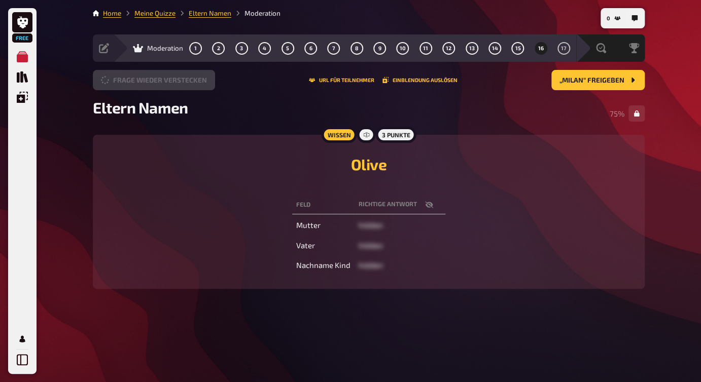
click at [148, 84] on button "Frage wieder verstecken" at bounding box center [154, 80] width 122 height 20
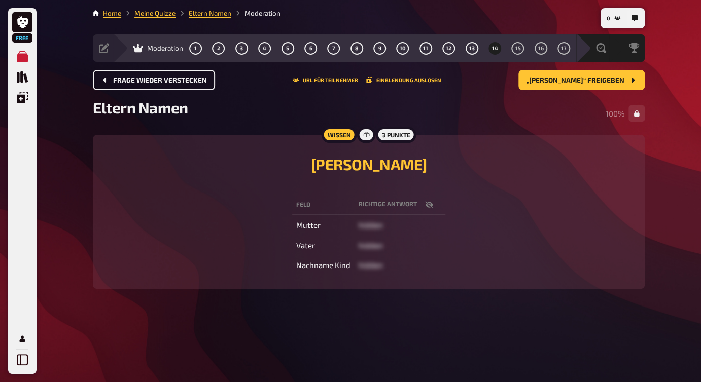
click at [148, 84] on button "Frage wieder verstecken" at bounding box center [154, 80] width 122 height 20
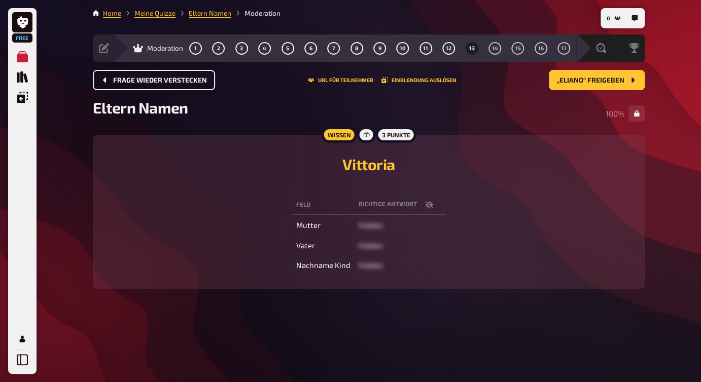
click at [148, 84] on button "Frage wieder verstecken" at bounding box center [154, 80] width 122 height 20
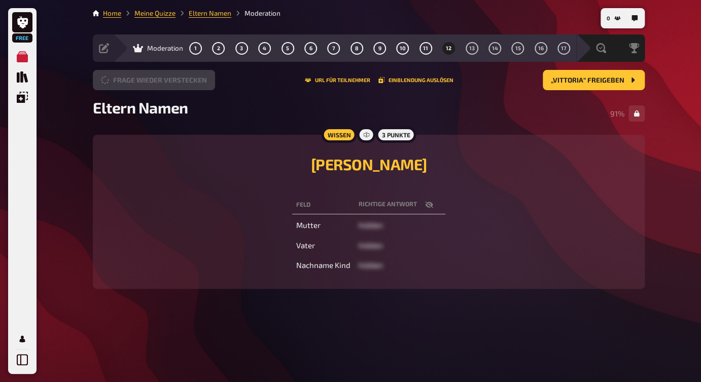
click at [148, 84] on button "Frage wieder verstecken" at bounding box center [154, 80] width 122 height 20
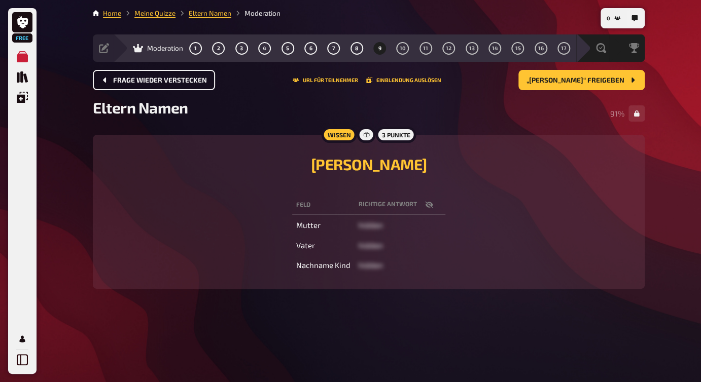
click at [148, 84] on button "Frage wieder verstecken" at bounding box center [154, 80] width 122 height 20
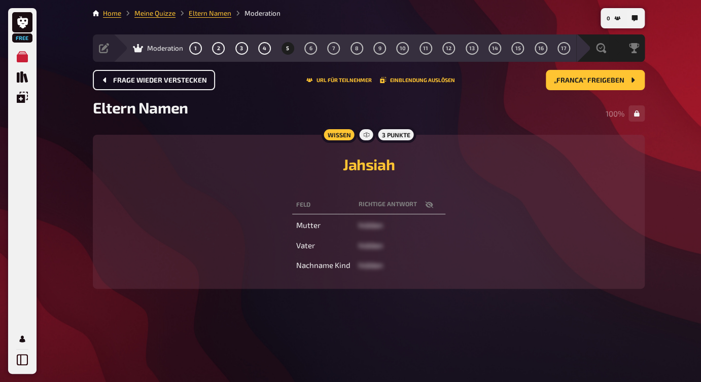
click at [148, 84] on button "Frage wieder verstecken" at bounding box center [154, 80] width 122 height 20
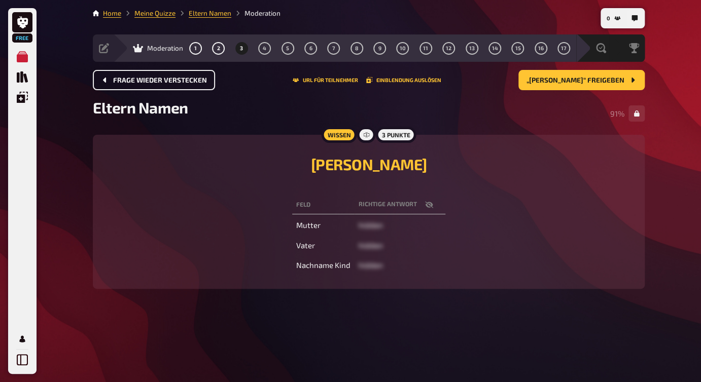
click at [148, 84] on button "Frage wieder verstecken" at bounding box center [154, 80] width 122 height 20
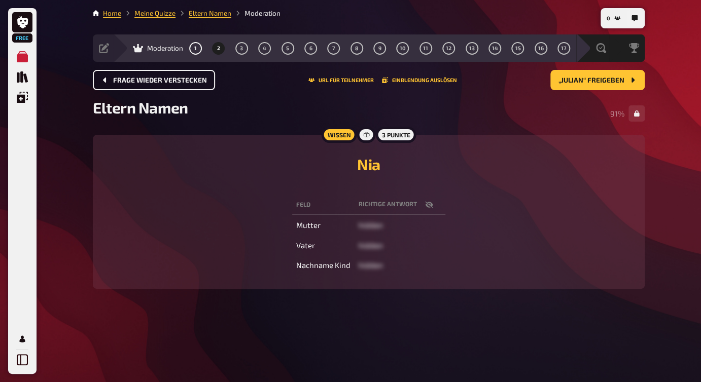
click at [148, 84] on button "Frage wieder verstecken" at bounding box center [154, 80] width 122 height 20
click at [148, 84] on button "Quiz abbrechen" at bounding box center [135, 80] width 85 height 20
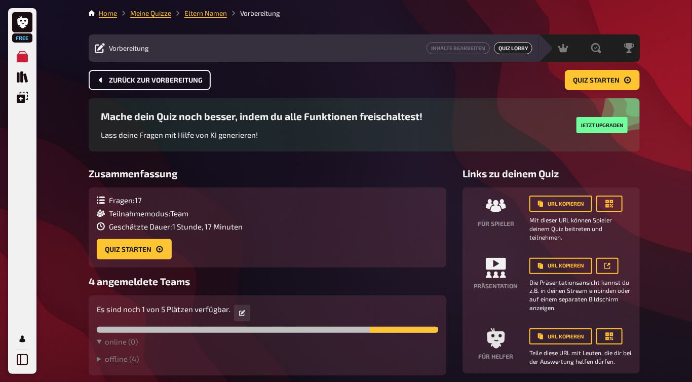
click at [148, 84] on button "Zurück zur Vorbereitung" at bounding box center [150, 80] width 122 height 20
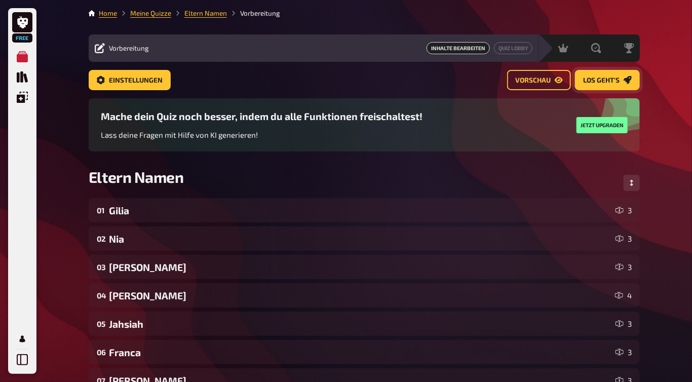
click at [617, 78] on span "Los geht's" at bounding box center [601, 80] width 36 height 7
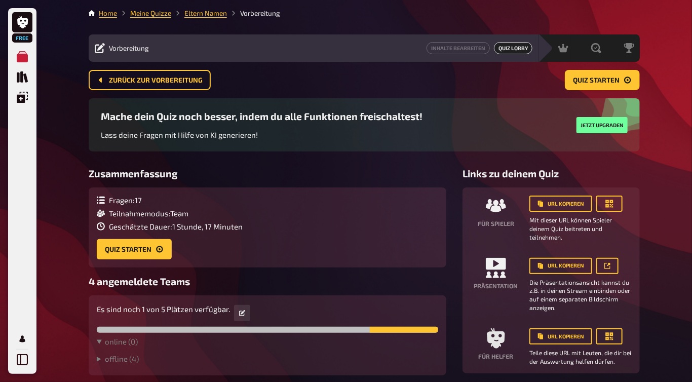
scroll to position [43, 0]
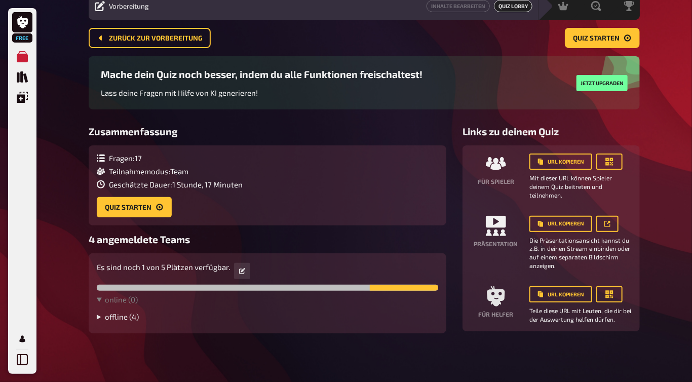
click at [115, 315] on summary "offline ( 4 )" at bounding box center [268, 316] width 342 height 9
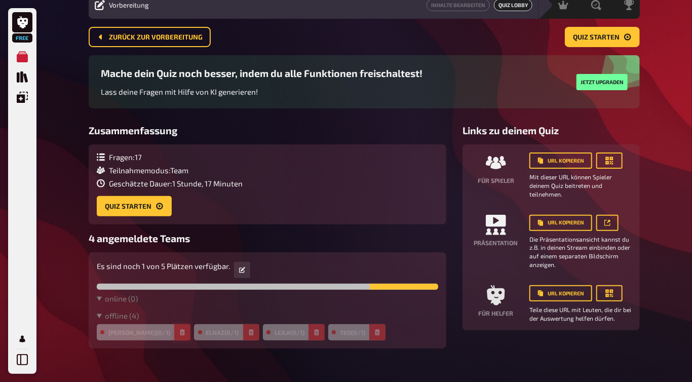
click at [185, 333] on icon "button" at bounding box center [182, 332] width 5 height 6
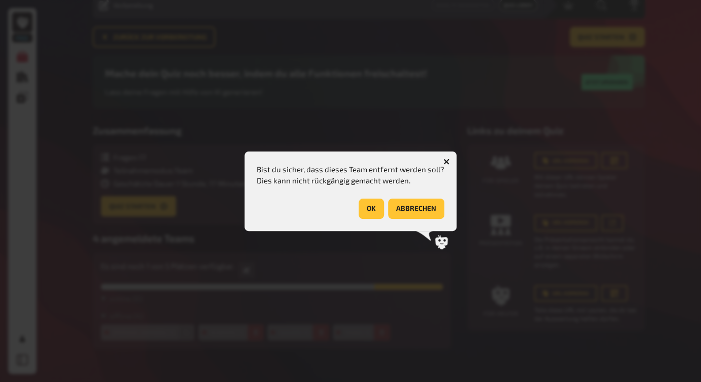
click at [443, 162] on icon "button" at bounding box center [446, 162] width 6 height 6
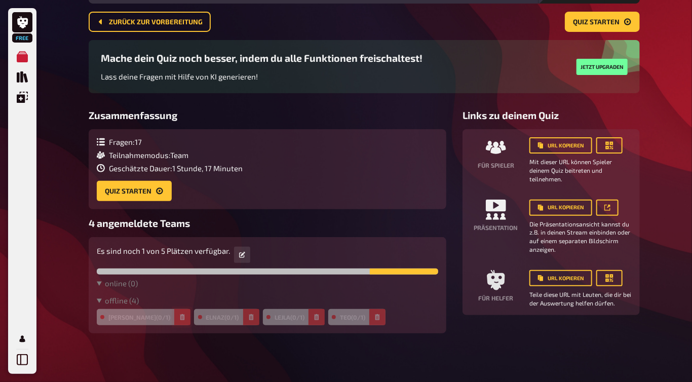
scroll to position [59, 0]
click at [126, 301] on summary "offline ( 4 )" at bounding box center [268, 300] width 342 height 9
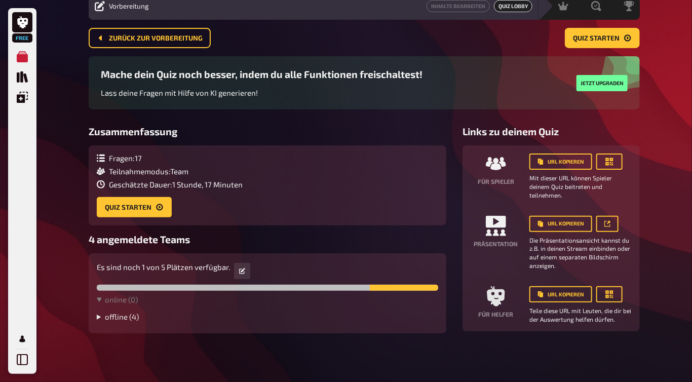
click at [123, 319] on summary "offline ( 4 )" at bounding box center [268, 316] width 342 height 9
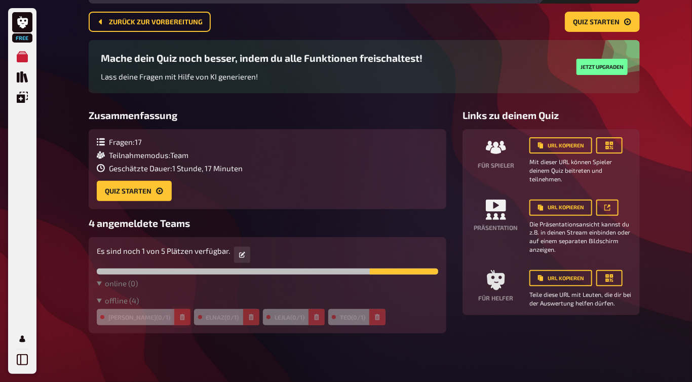
click at [186, 317] on icon "button" at bounding box center [182, 317] width 6 height 6
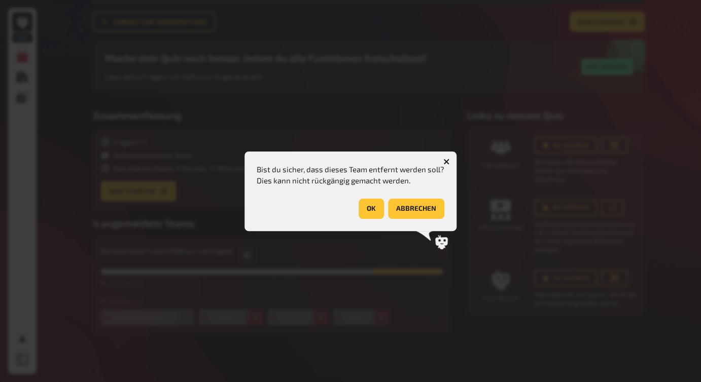
click at [444, 161] on icon "button" at bounding box center [446, 162] width 10 height 10
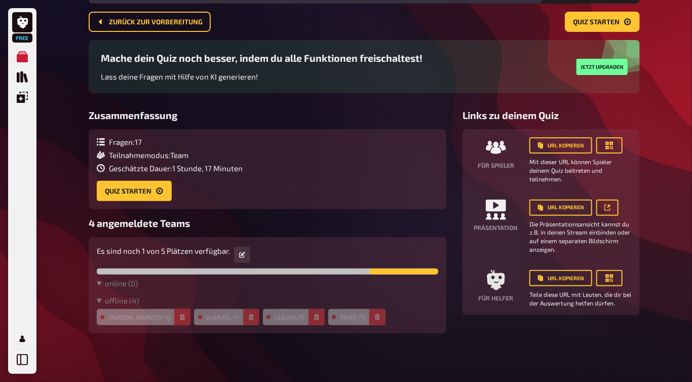
click at [185, 320] on icon "button" at bounding box center [182, 317] width 5 height 6
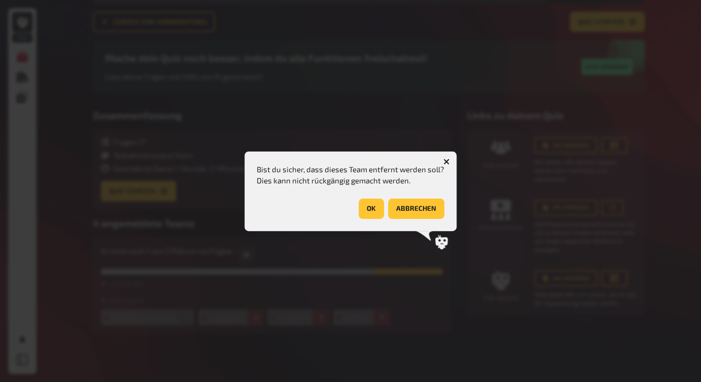
click at [373, 219] on div "Bist du sicher, dass dieses Team entfernt werden soll? Dies kann nicht rückgäng…" at bounding box center [350, 192] width 212 height 80
click at [372, 212] on button "OK" at bounding box center [370, 209] width 25 height 20
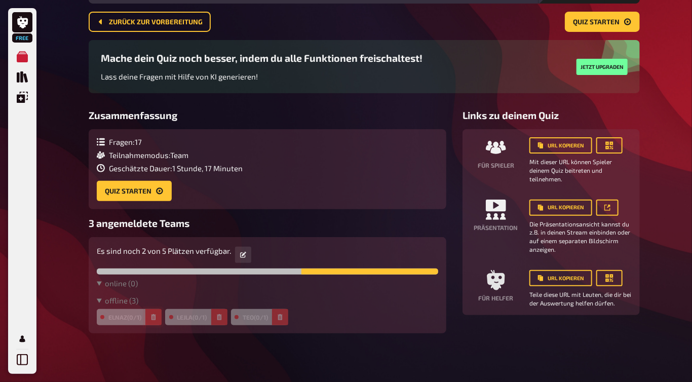
click at [154, 316] on icon "button" at bounding box center [154, 317] width 5 height 6
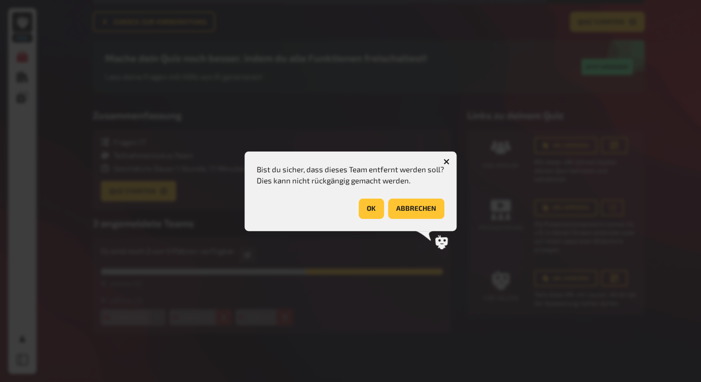
click at [372, 204] on button "OK" at bounding box center [370, 209] width 25 height 20
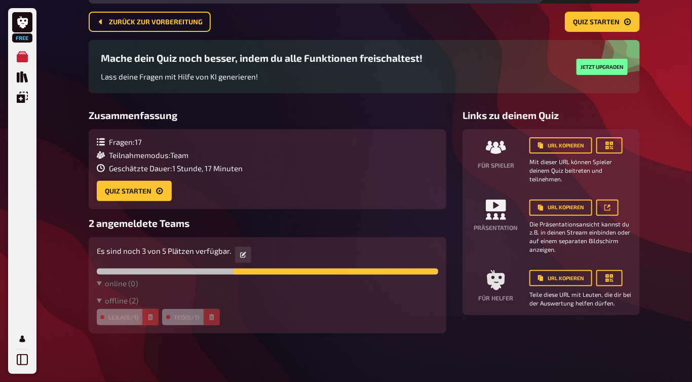
click at [155, 312] on button "button" at bounding box center [150, 317] width 16 height 16
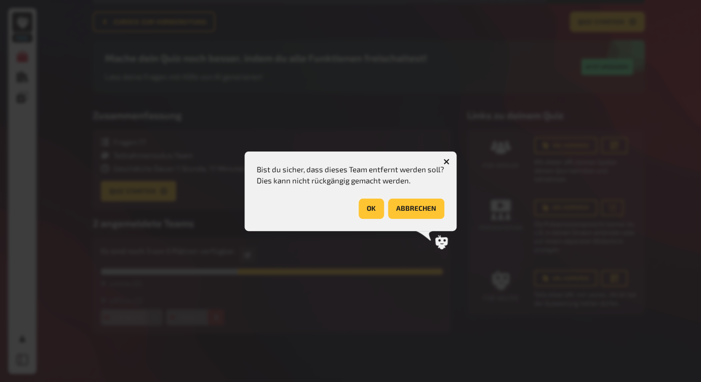
click at [374, 212] on button "OK" at bounding box center [370, 209] width 25 height 20
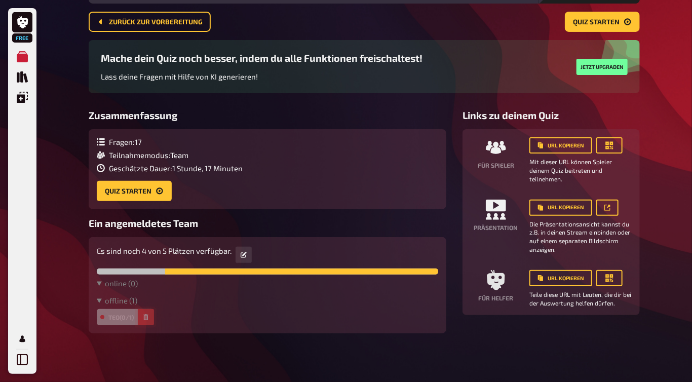
click at [147, 318] on icon "button" at bounding box center [146, 317] width 5 height 6
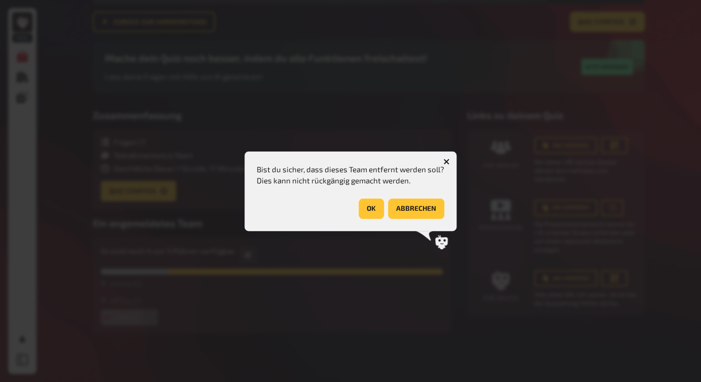
click at [371, 206] on button "OK" at bounding box center [370, 209] width 25 height 20
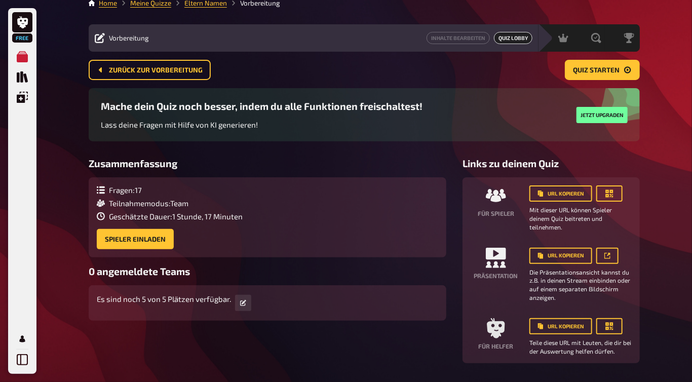
scroll to position [0, 0]
